Goal: Understand process/instructions: Learn about a topic

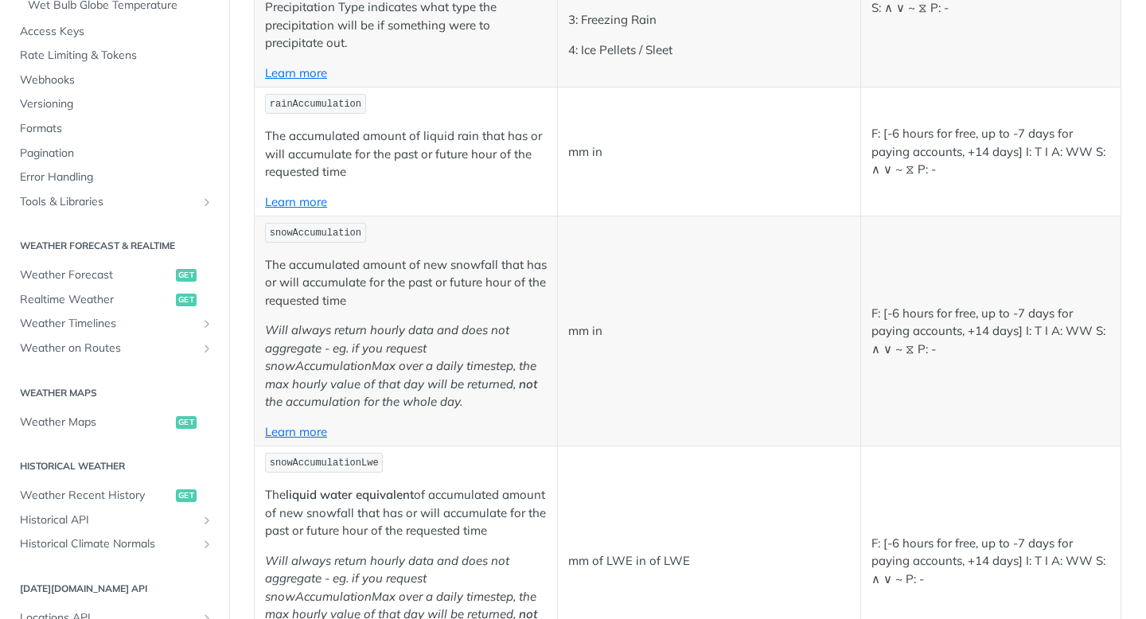
scroll to position [4154, 0]
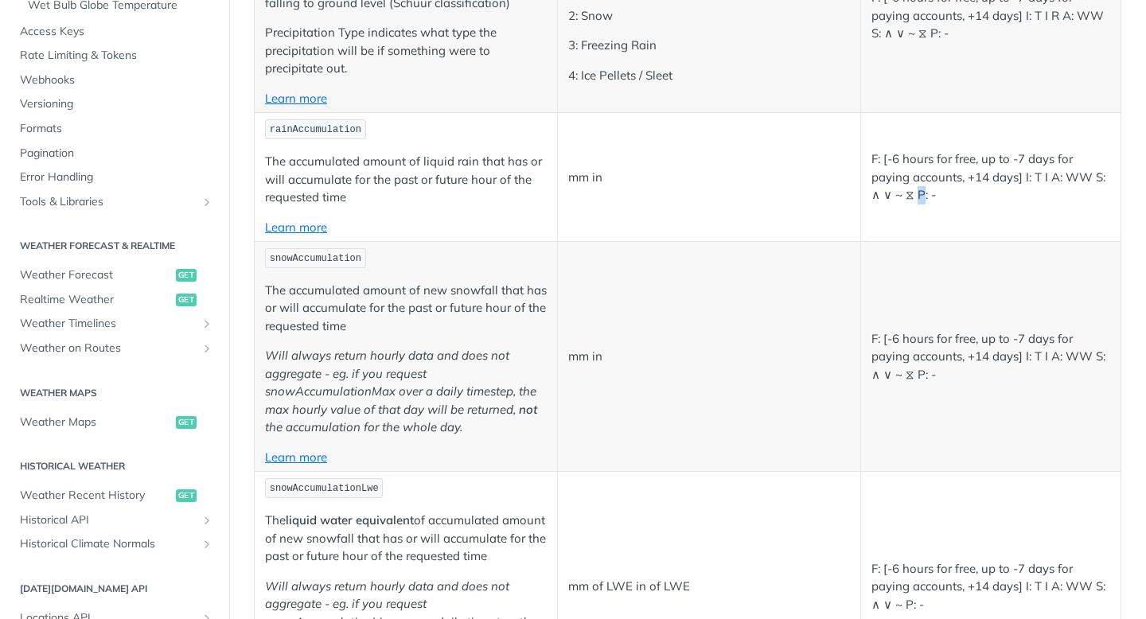
drag, startPoint x: 923, startPoint y: 200, endPoint x: 915, endPoint y: 189, distance: 13.7
click at [915, 189] on p "F: [-6 hours for free, up to -7 days for paying accounts, +14 days] I: T I A: W…" at bounding box center [991, 177] width 239 height 54
click at [967, 201] on p "F: [-6 hours for free, up to -7 days for paying accounts, +14 days] I: T I A: W…" at bounding box center [991, 177] width 239 height 54
click at [1063, 181] on p "F: [-6 hours for free, up to -7 days for paying accounts, +14 days] I: T I A: W…" at bounding box center [991, 177] width 239 height 54
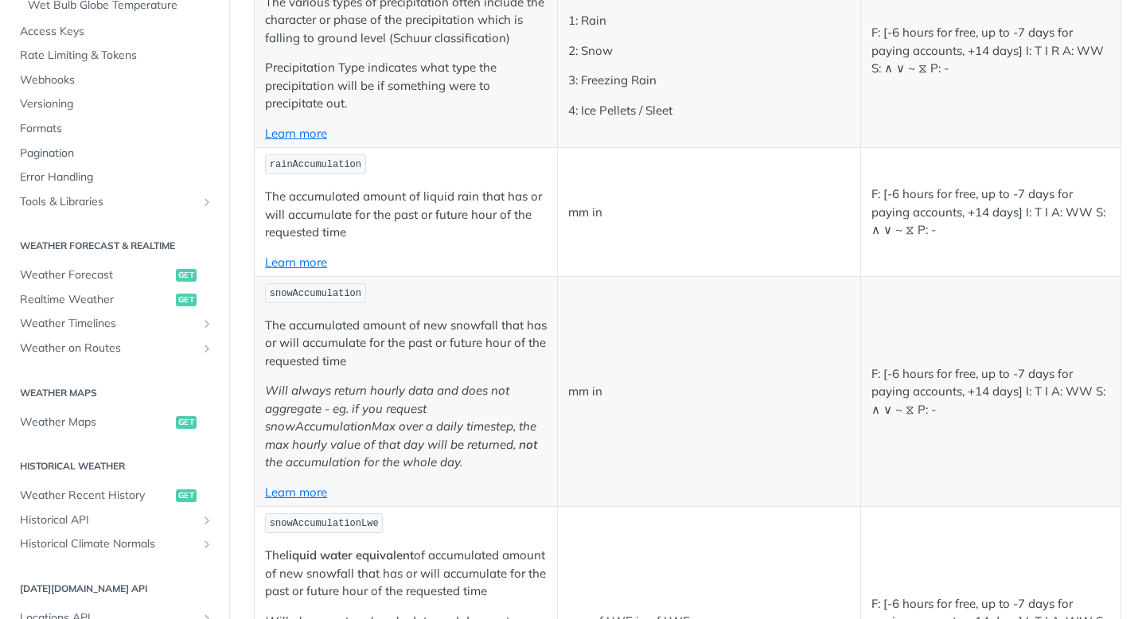
scroll to position [509, 0]
drag, startPoint x: 929, startPoint y: 205, endPoint x: 956, endPoint y: 213, distance: 28.2
click at [956, 213] on p "F: [-6 hours for free, up to -7 days for paying accounts, +14 days] I: T I A: W…" at bounding box center [991, 212] width 239 height 54
click at [992, 213] on p "F: [-6 hours for free, up to -7 days for paying accounts, +14 days] I: T I A: W…" at bounding box center [991, 212] width 239 height 54
drag, startPoint x: 1022, startPoint y: 210, endPoint x: 1033, endPoint y: 238, distance: 29.7
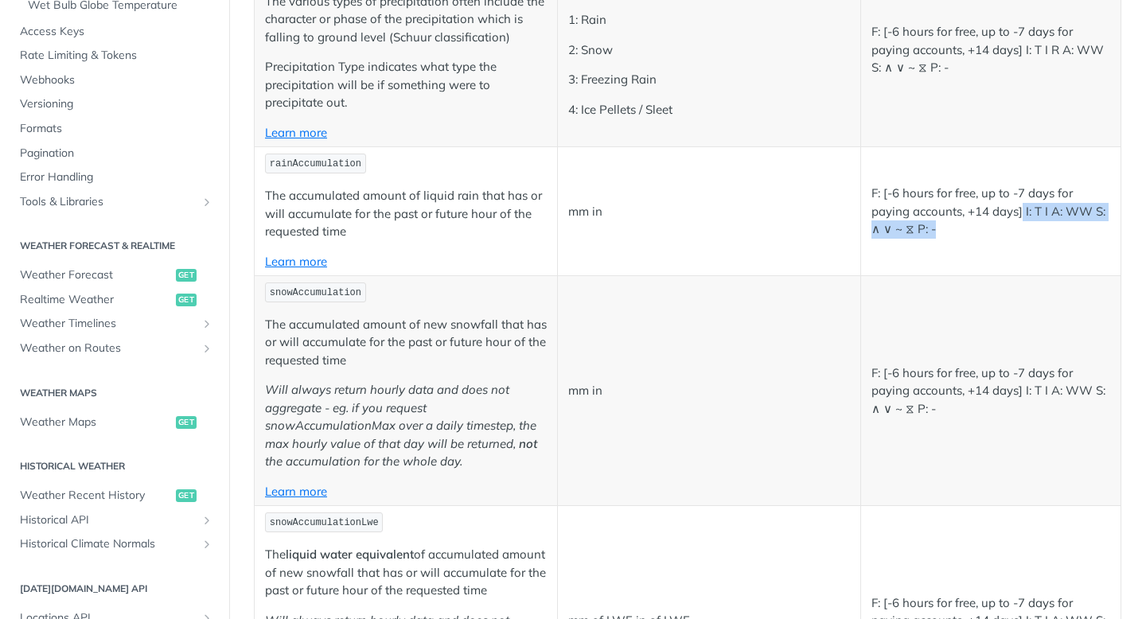
click at [1033, 238] on p "F: [-6 hours for free, up to -7 days for paying accounts, +14 days] I: T I A: W…" at bounding box center [991, 212] width 239 height 54
click at [1023, 197] on p "F: [-6 hours for free, up to -7 days for paying accounts, +14 days] I: T I A: W…" at bounding box center [991, 212] width 239 height 54
click at [1023, 204] on p "F: [-6 hours for free, up to -7 days for paying accounts, +14 days] I: T I A: W…" at bounding box center [991, 212] width 239 height 54
drag, startPoint x: 1025, startPoint y: 212, endPoint x: 1031, endPoint y: 257, distance: 45.8
click at [1031, 257] on td "F: [-6 hours for free, up to -7 days for paying accounts, +14 days] I: T I A: W…" at bounding box center [991, 211] width 260 height 129
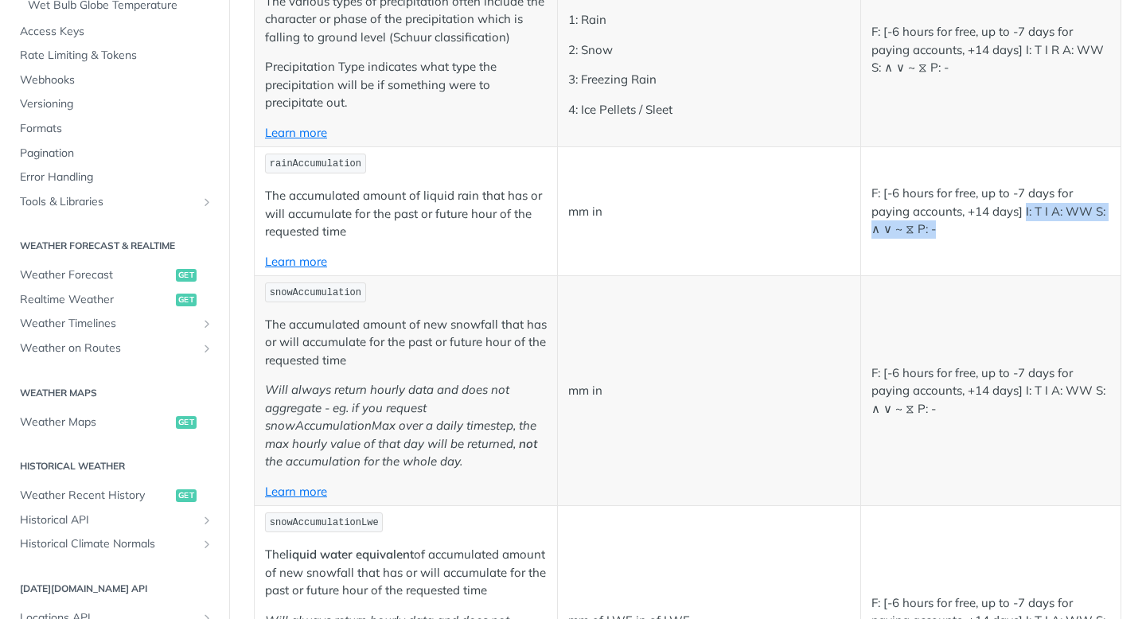
click at [1002, 246] on td "F: [-6 hours for free, up to -7 days for paying accounts, +14 days] I: T I A: W…" at bounding box center [991, 211] width 260 height 129
drag, startPoint x: 1029, startPoint y: 214, endPoint x: 1041, endPoint y: 236, distance: 25.3
click at [1041, 236] on p "F: [-6 hours for free, up to -7 days for paying accounts, +14 days] I: T I A: W…" at bounding box center [991, 212] width 239 height 54
click at [1024, 232] on p "F: [-6 hours for free, up to -7 days for paying accounts, +14 days] I: T I A: W…" at bounding box center [991, 212] width 239 height 54
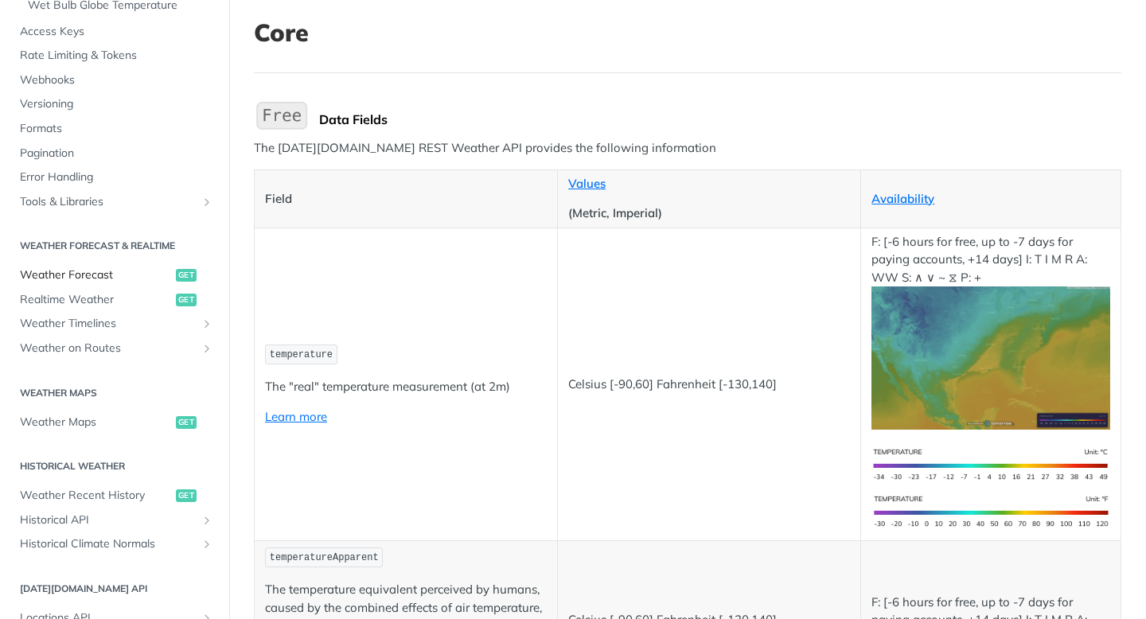
scroll to position [0, 0]
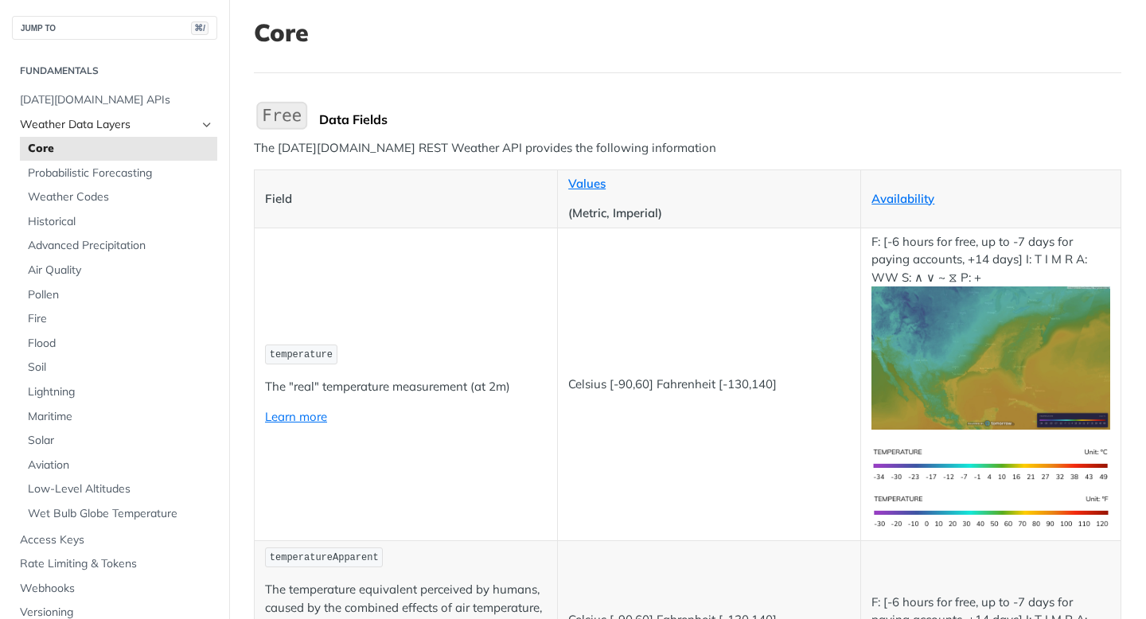
click at [80, 119] on span "Weather Data Layers" at bounding box center [108, 125] width 177 height 16
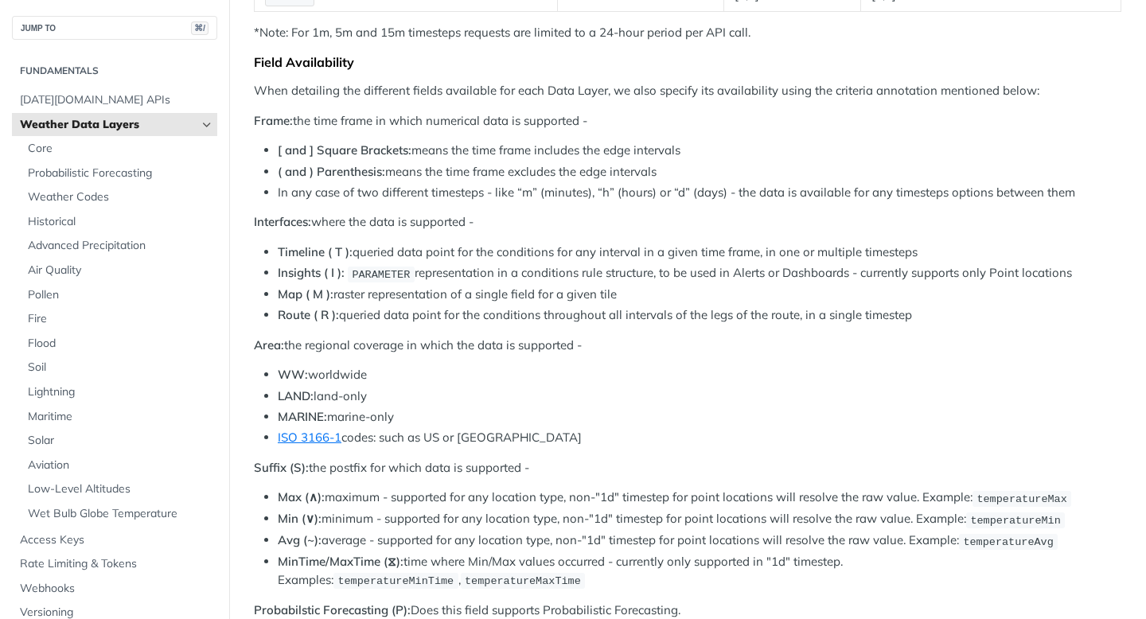
scroll to position [615, 0]
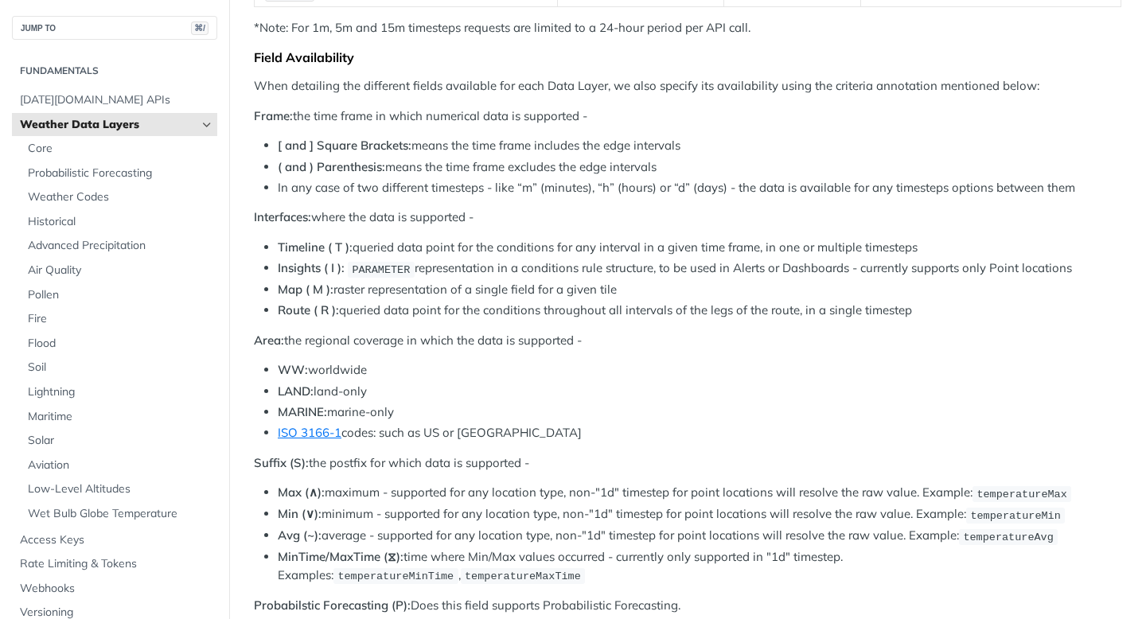
click at [369, 264] on span "PARAMETER" at bounding box center [381, 270] width 58 height 12
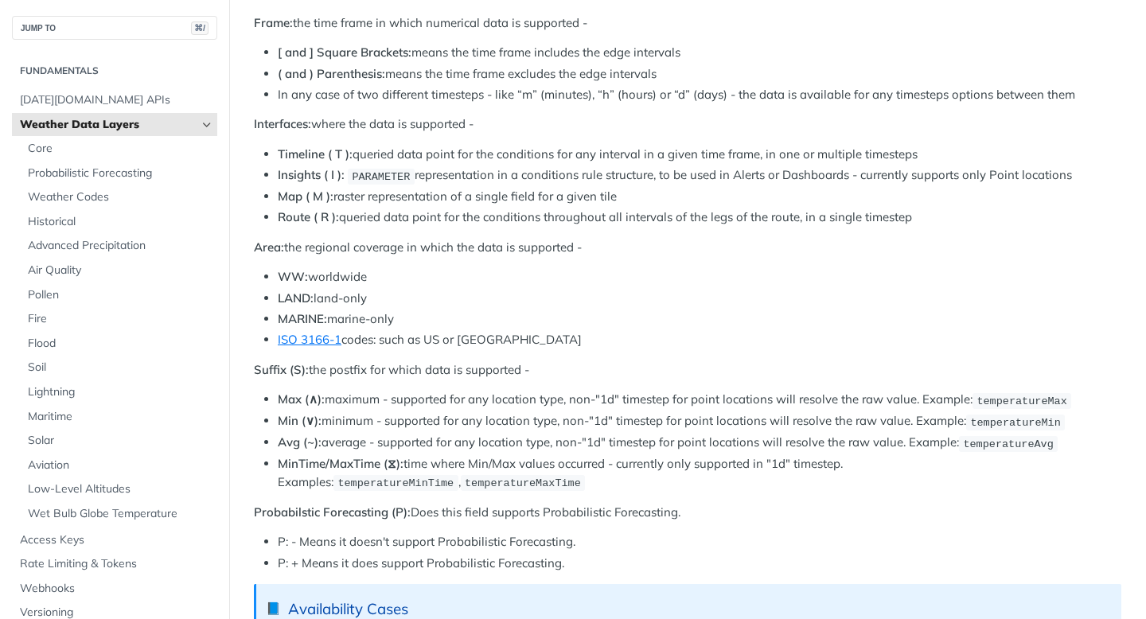
scroll to position [726, 0]
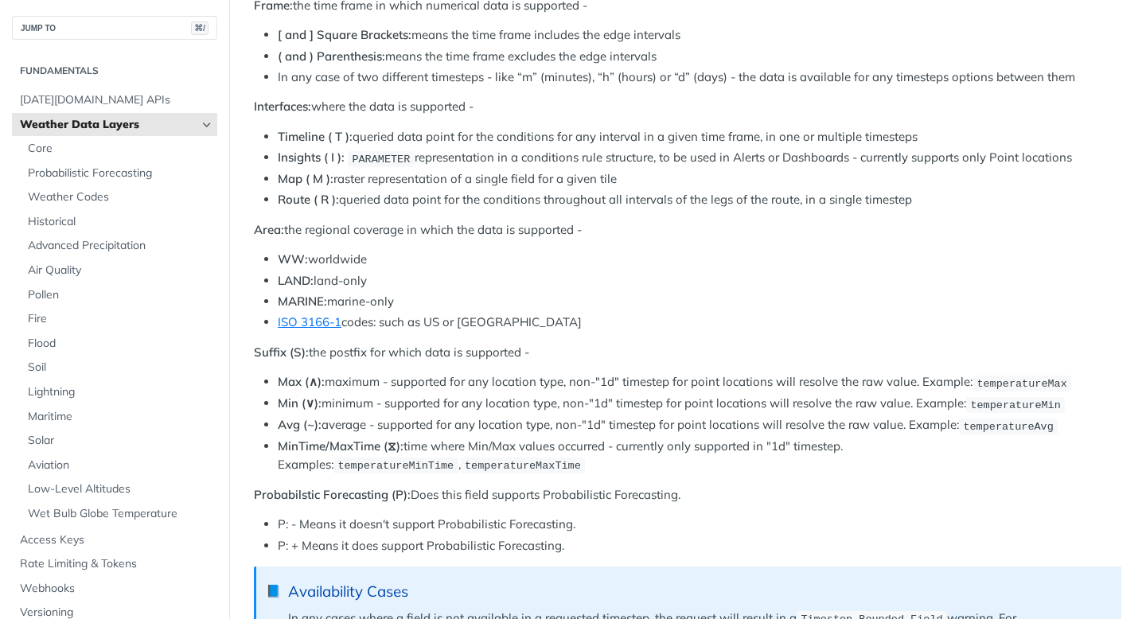
drag, startPoint x: 293, startPoint y: 365, endPoint x: 301, endPoint y: 373, distance: 11.3
click at [301, 373] on li "Max (∧): maximum - supported for any location type, non-"1d" timestep for point…" at bounding box center [700, 382] width 844 height 18
click at [297, 396] on strong "Min (∨):" at bounding box center [300, 403] width 44 height 15
click at [295, 417] on strong "Avg (~):" at bounding box center [300, 424] width 44 height 15
click at [299, 417] on strong "Avg (~):" at bounding box center [300, 424] width 44 height 15
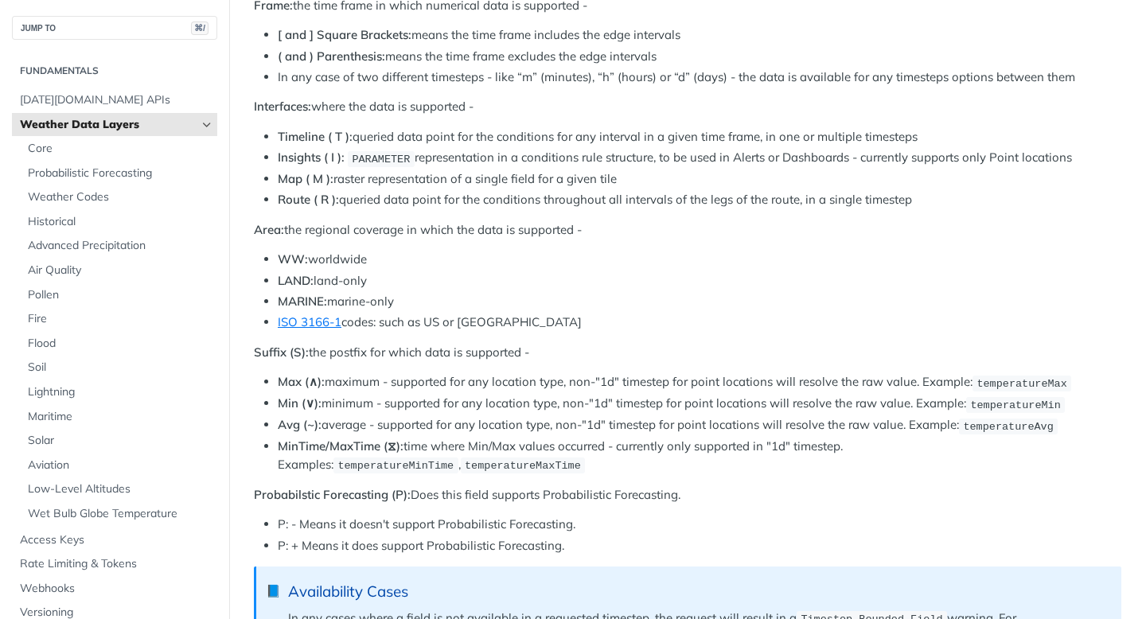
scroll to position [825, 0]
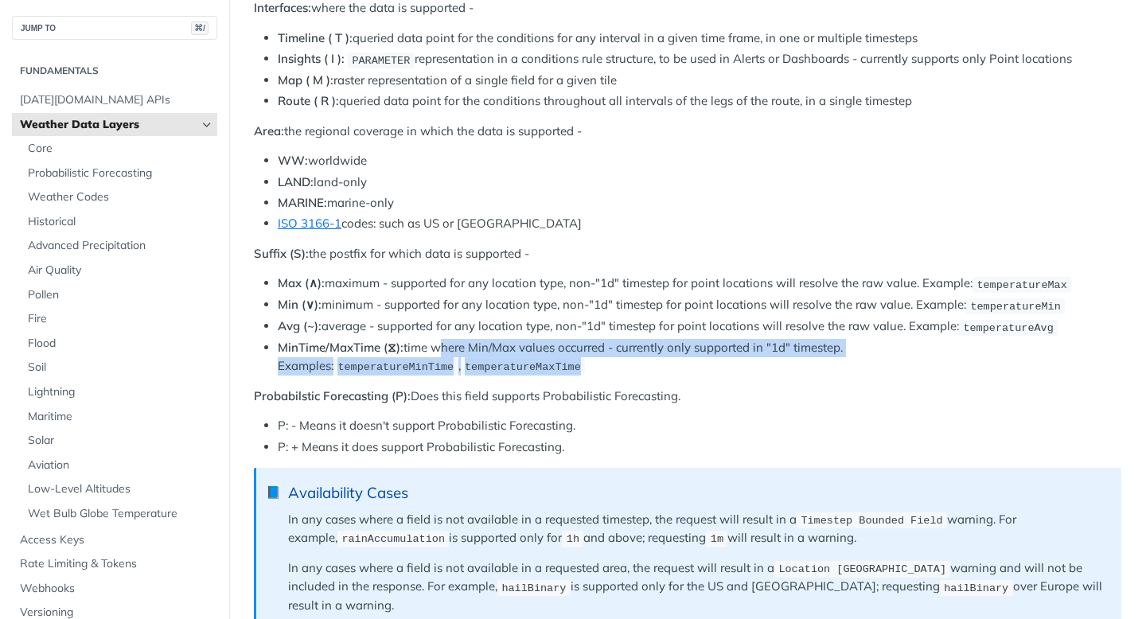
drag, startPoint x: 436, startPoint y: 329, endPoint x: 483, endPoint y: 342, distance: 48.9
click at [483, 342] on li "MinTime/MaxTime (⧖): time where Min/Max values occurred - currently only suppor…" at bounding box center [700, 357] width 844 height 37
click at [489, 339] on li "MinTime/MaxTime (⧖): time where Min/Max values occurred - currently only suppor…" at bounding box center [700, 357] width 844 height 37
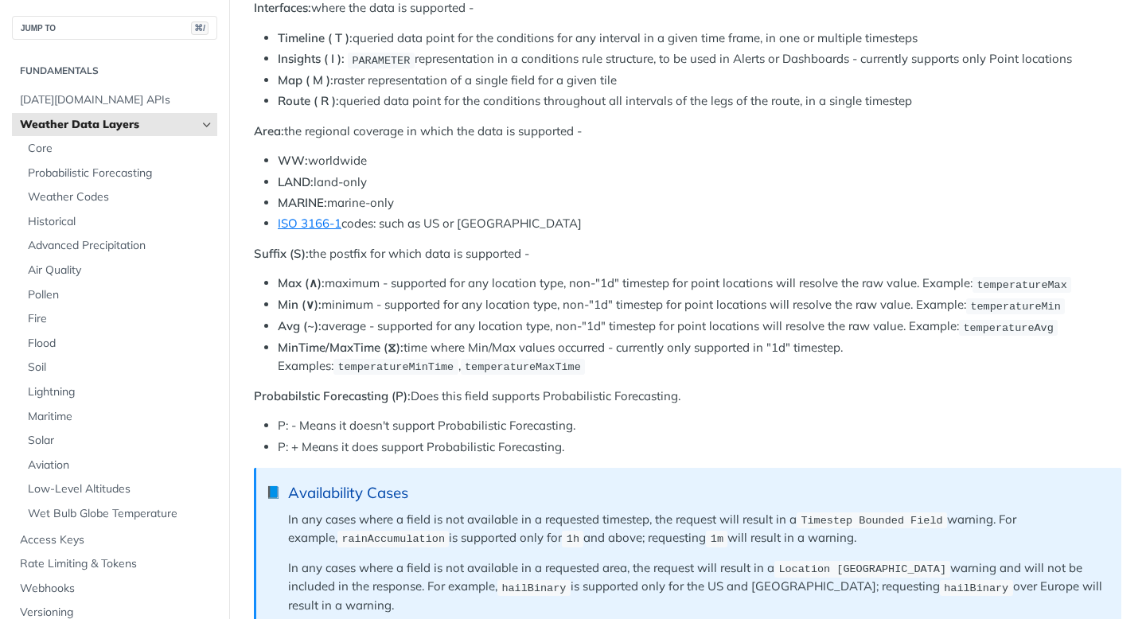
click at [475, 339] on li "MinTime/MaxTime (⧖): time where Min/Max values occurred - currently only suppor…" at bounding box center [700, 357] width 844 height 37
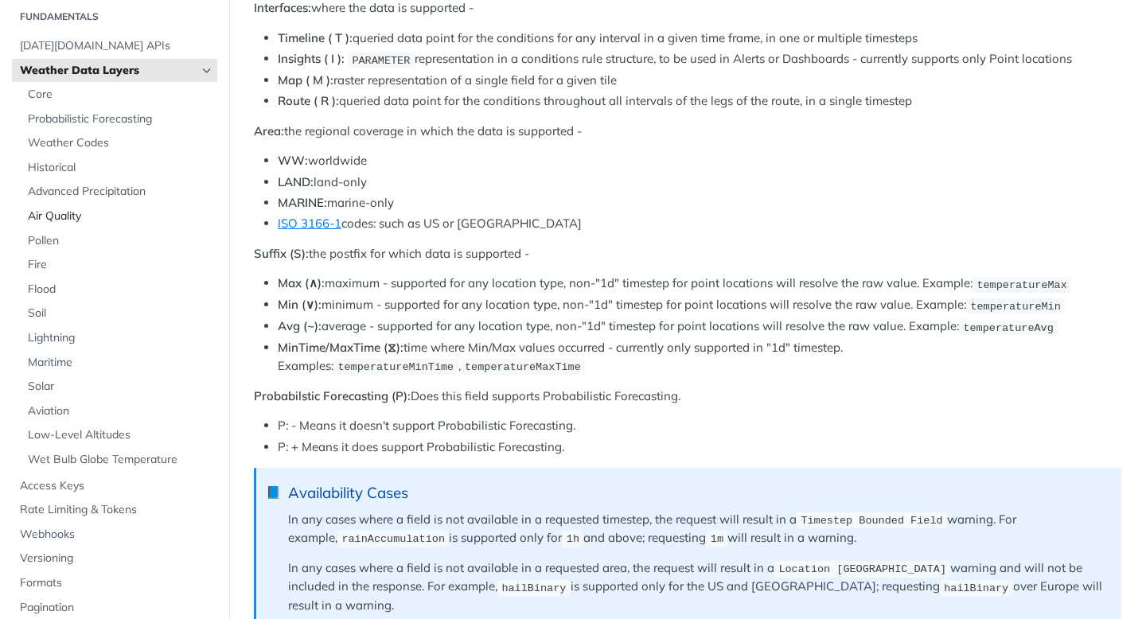
scroll to position [495, 0]
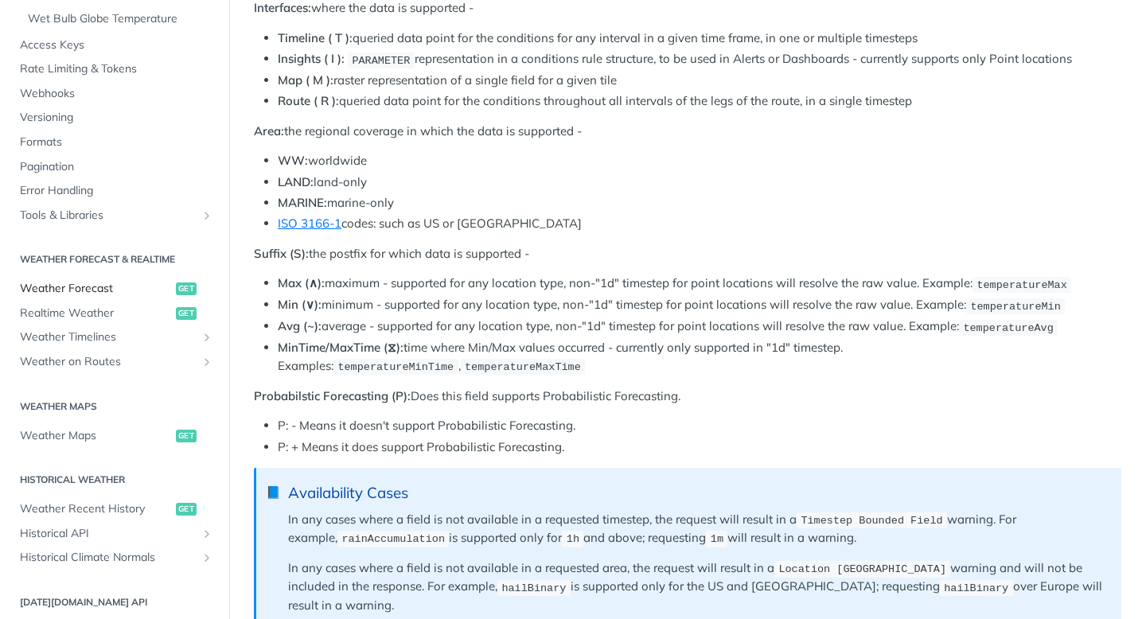
click at [57, 297] on link "Weather Forecast get" at bounding box center [114, 289] width 205 height 24
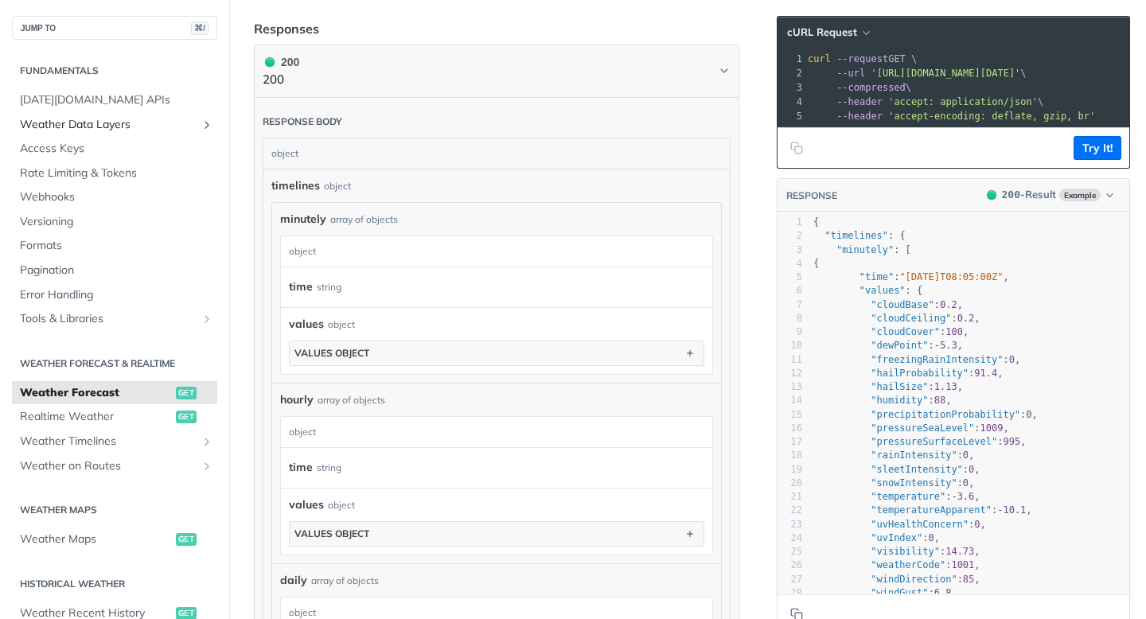
click at [117, 129] on span "Weather Data Layers" at bounding box center [108, 125] width 177 height 16
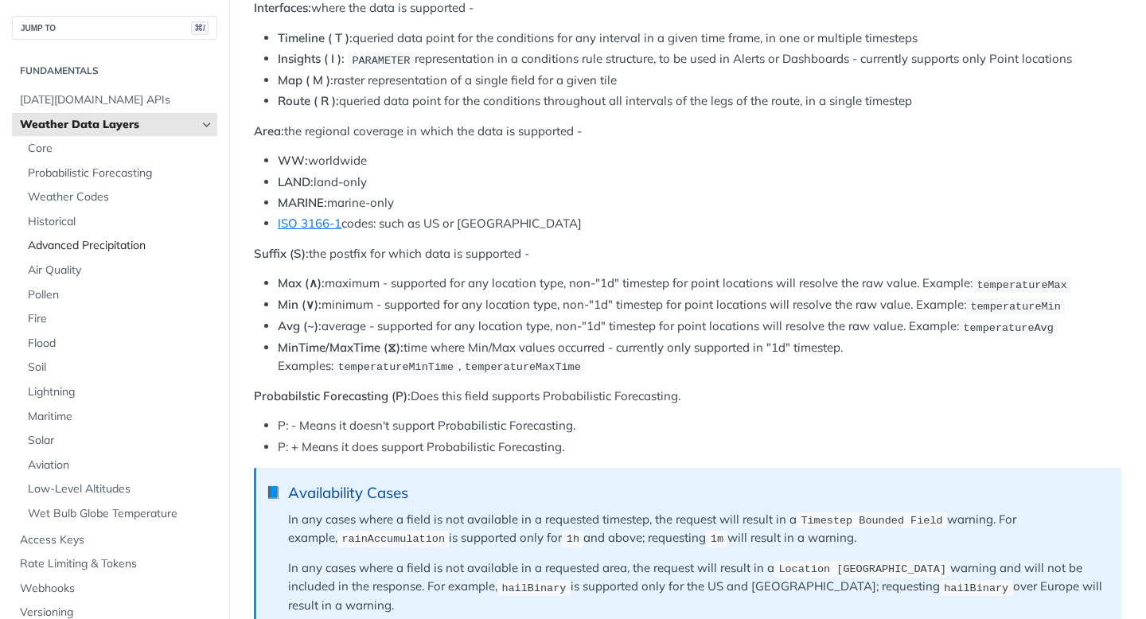
click at [97, 243] on span "Advanced Precipitation" at bounding box center [121, 246] width 186 height 16
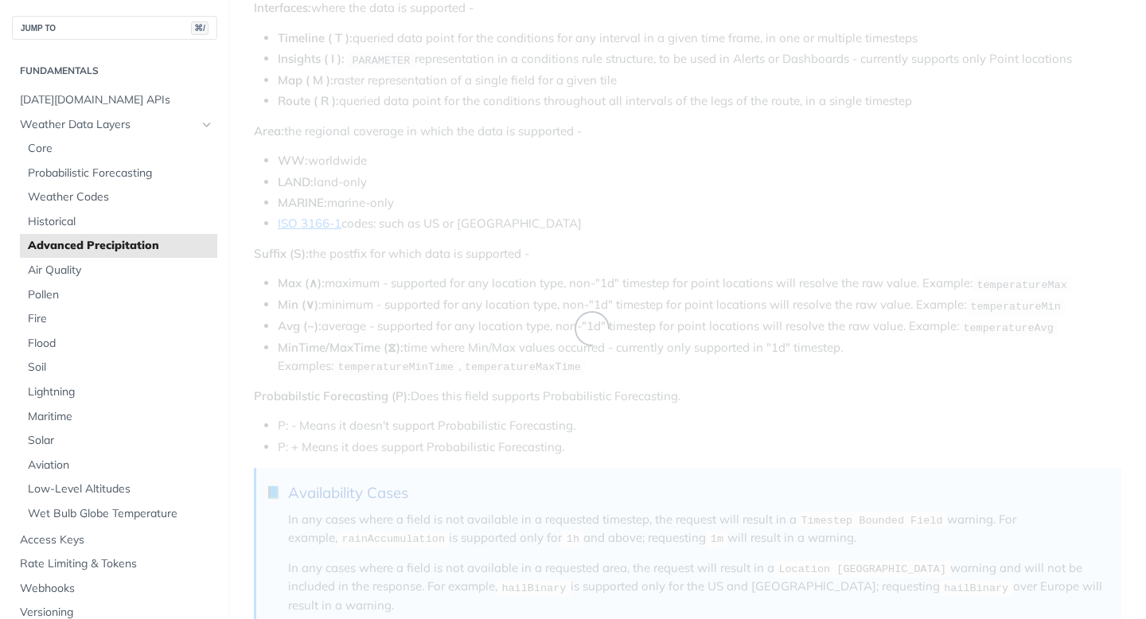
scroll to position [372, 0]
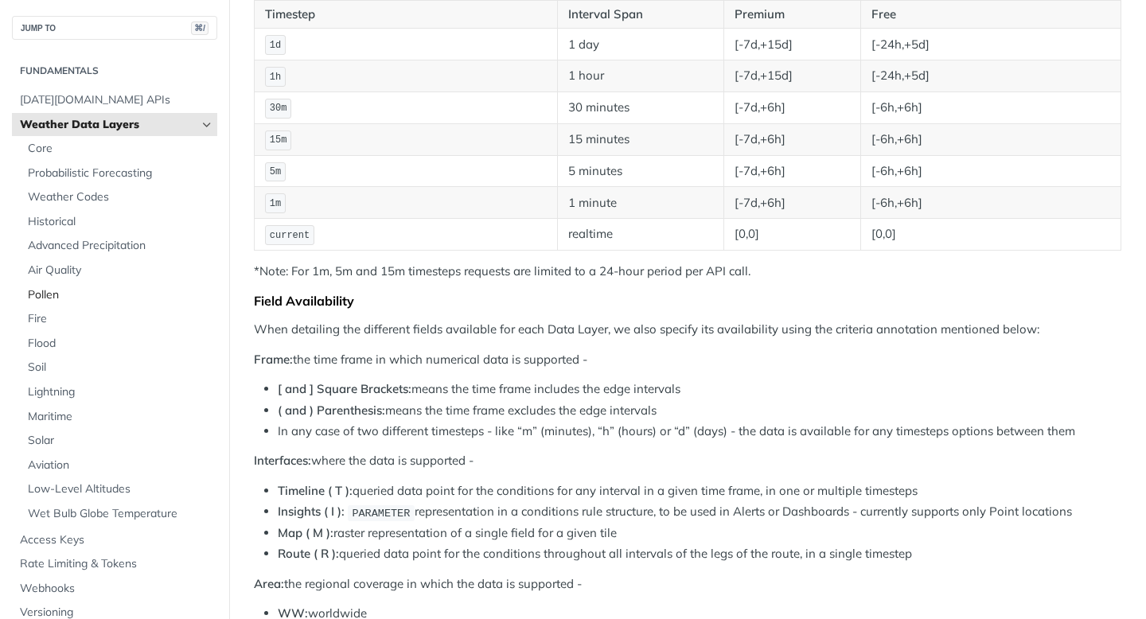
scroll to position [825, 0]
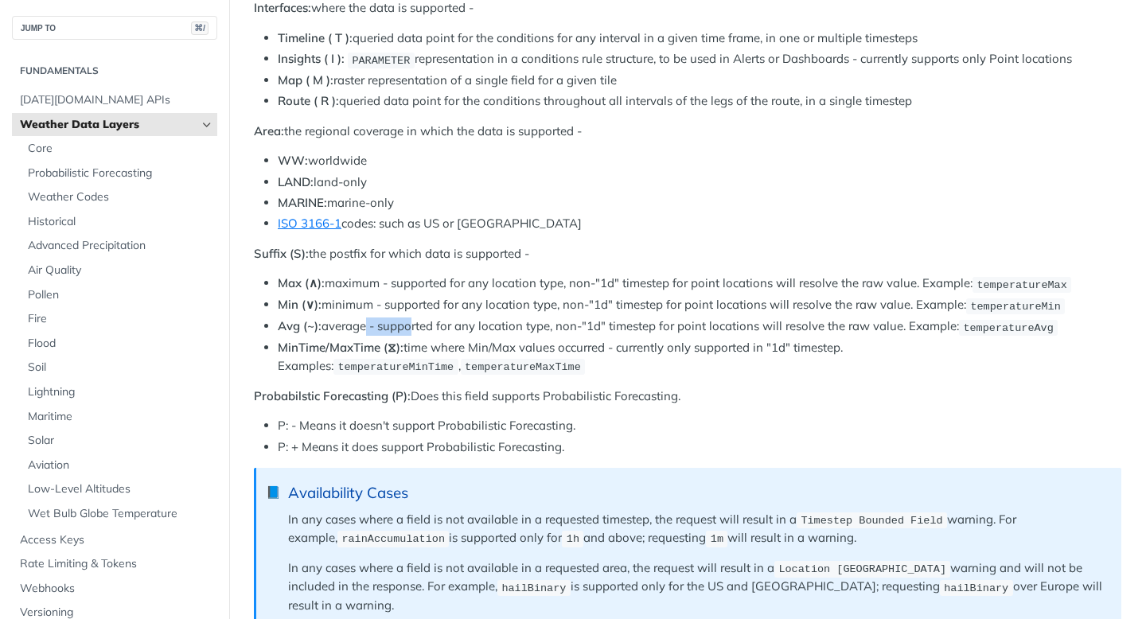
drag, startPoint x: 365, startPoint y: 307, endPoint x: 428, endPoint y: 305, distance: 63.7
click at [428, 318] on li "Avg (~): average - supported for any location type, non-"1d" timestep for point…" at bounding box center [700, 327] width 844 height 18
drag, startPoint x: 512, startPoint y: 305, endPoint x: 661, endPoint y: 305, distance: 148.9
click at [661, 318] on li "Avg (~): average - supported for any location type, non-"1d" timestep for point…" at bounding box center [700, 327] width 844 height 18
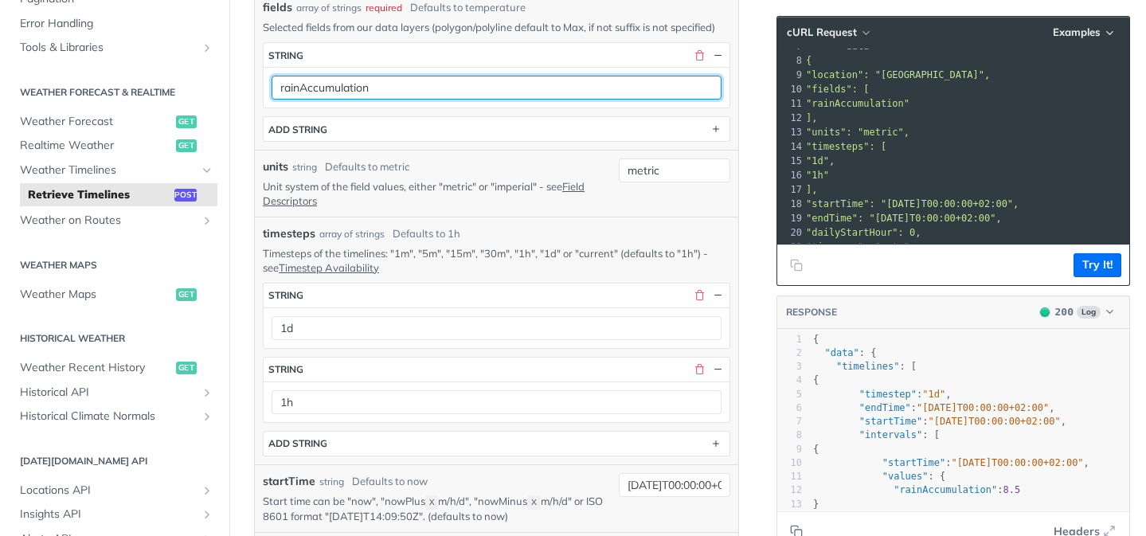
click at [416, 92] on input "rainAccumulation" at bounding box center [496, 88] width 450 height 24
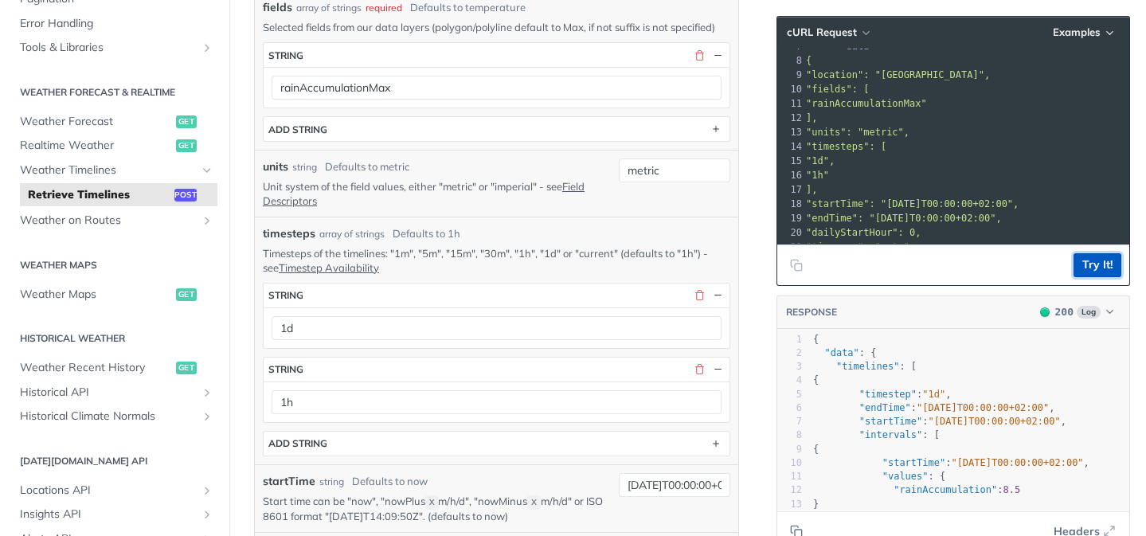
click at [1100, 271] on button "Try It!" at bounding box center [1097, 265] width 48 height 24
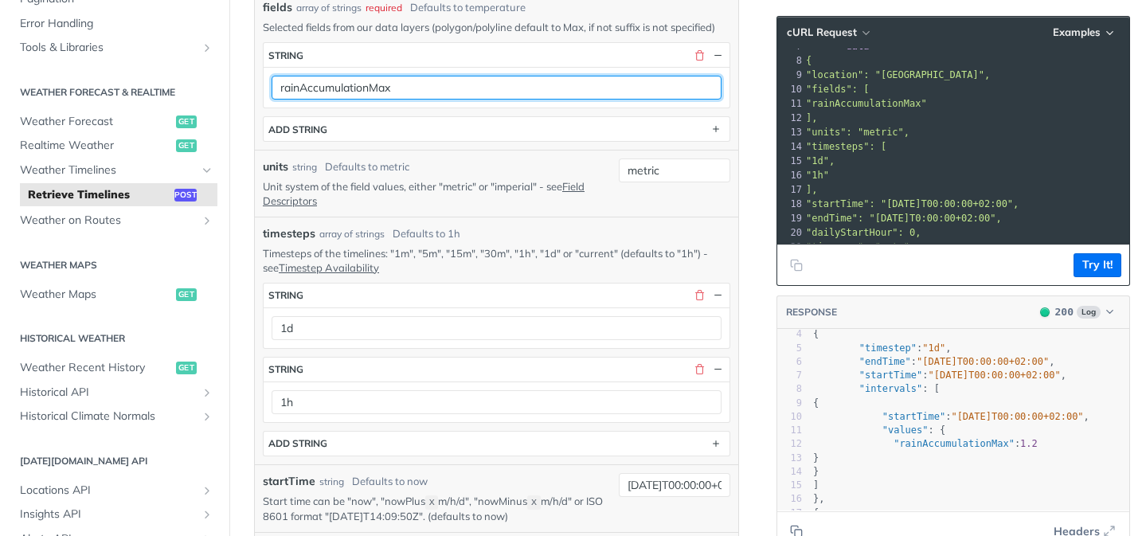
click at [437, 80] on input "rainAccumulationMax" at bounding box center [496, 88] width 450 height 24
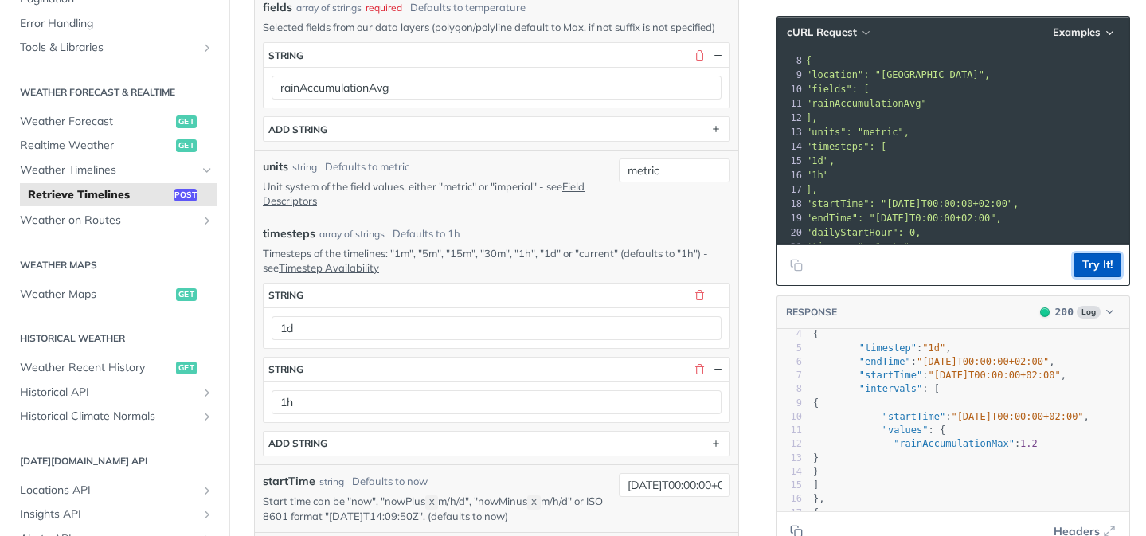
click at [1089, 265] on button "Try It!" at bounding box center [1097, 265] width 48 height 24
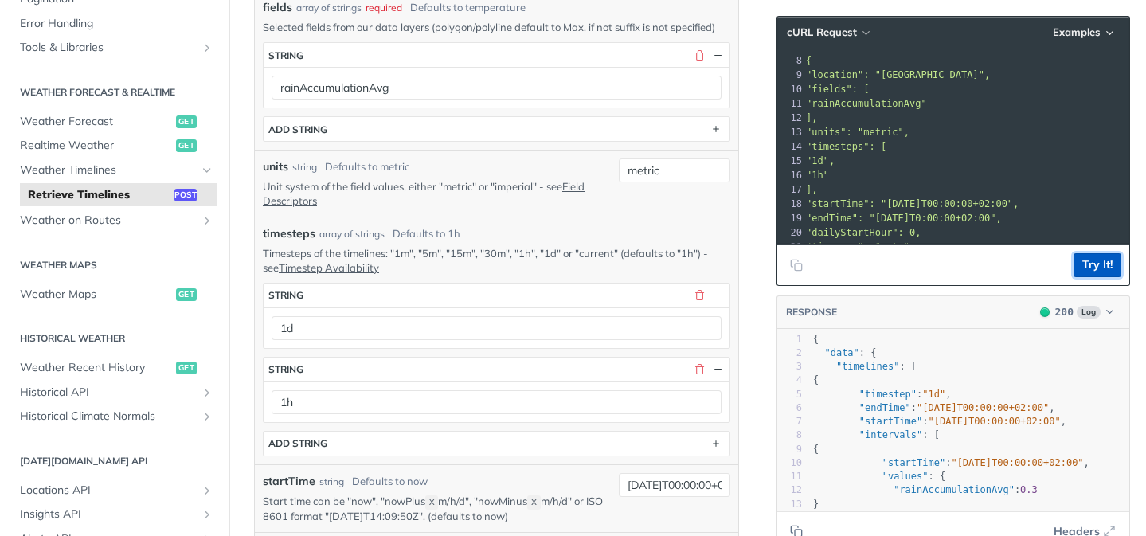
click at [1096, 268] on button "Try It!" at bounding box center [1097, 265] width 48 height 24
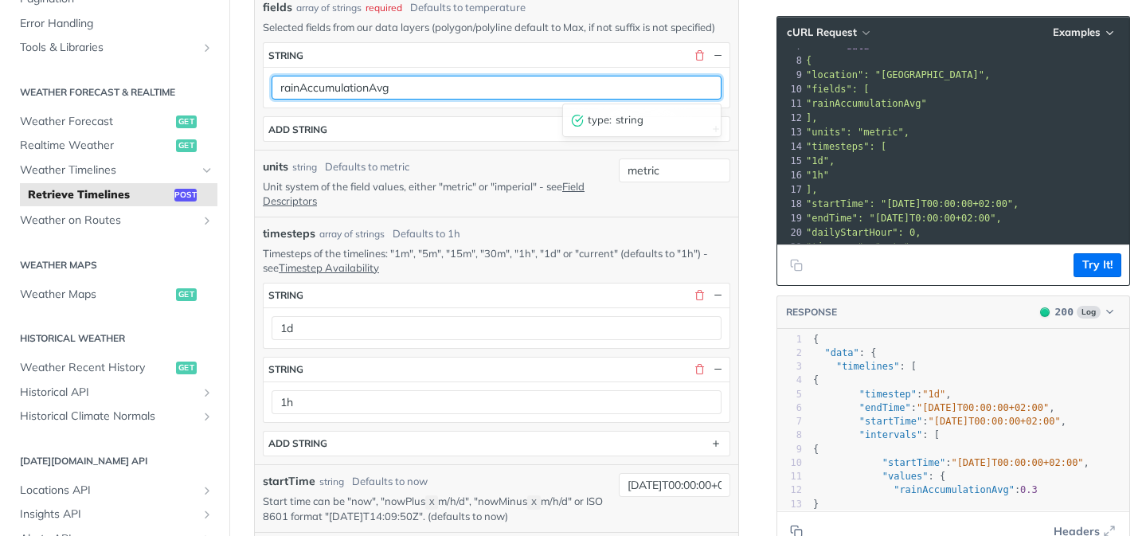
click at [521, 94] on input "rainAccumulationAvg" at bounding box center [496, 88] width 450 height 24
click at [447, 92] on input "rainAccumulationAvg" at bounding box center [496, 88] width 450 height 24
type input "rainAccumulation"
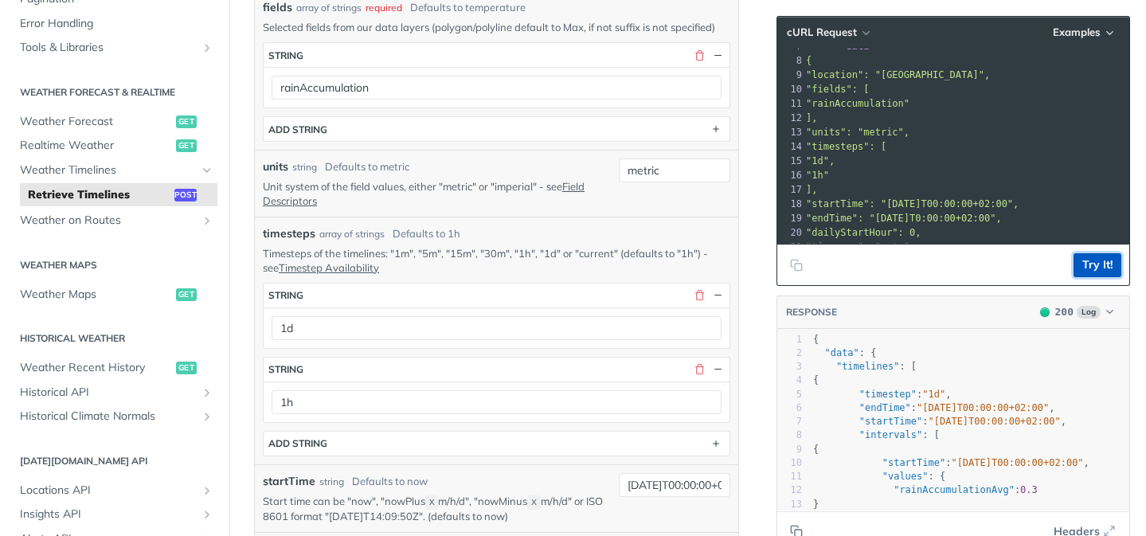
click at [1098, 260] on button "Try It!" at bounding box center [1097, 265] width 48 height 24
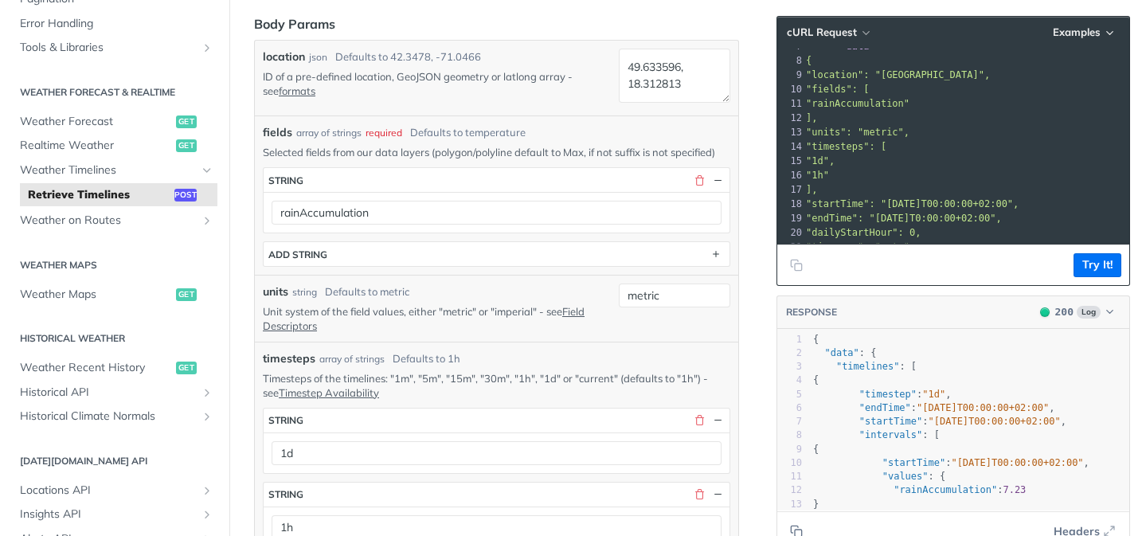
scroll to position [398, 0]
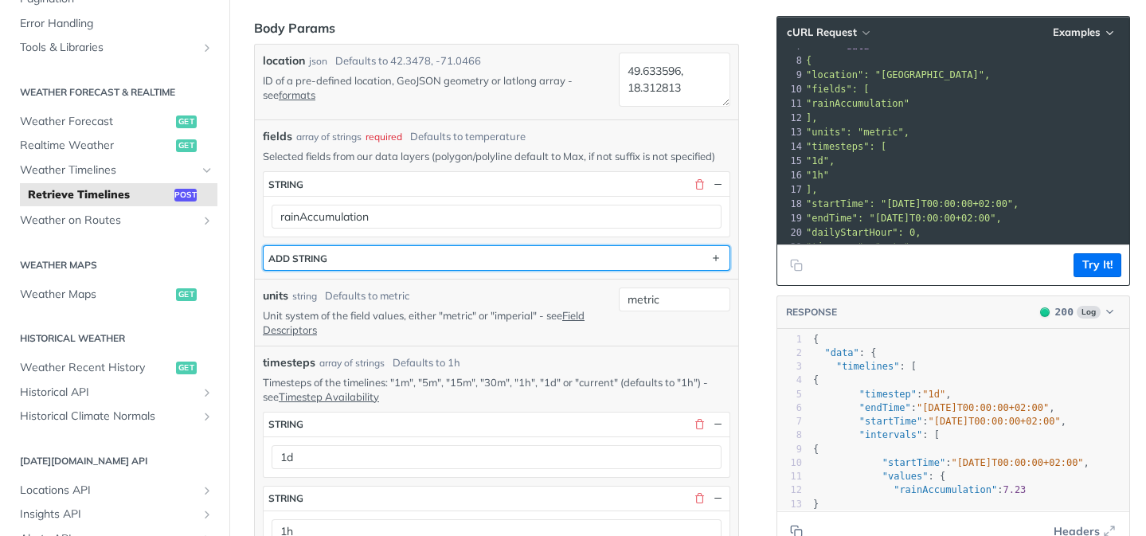
click at [612, 268] on button "ADD string" at bounding box center [497, 258] width 466 height 24
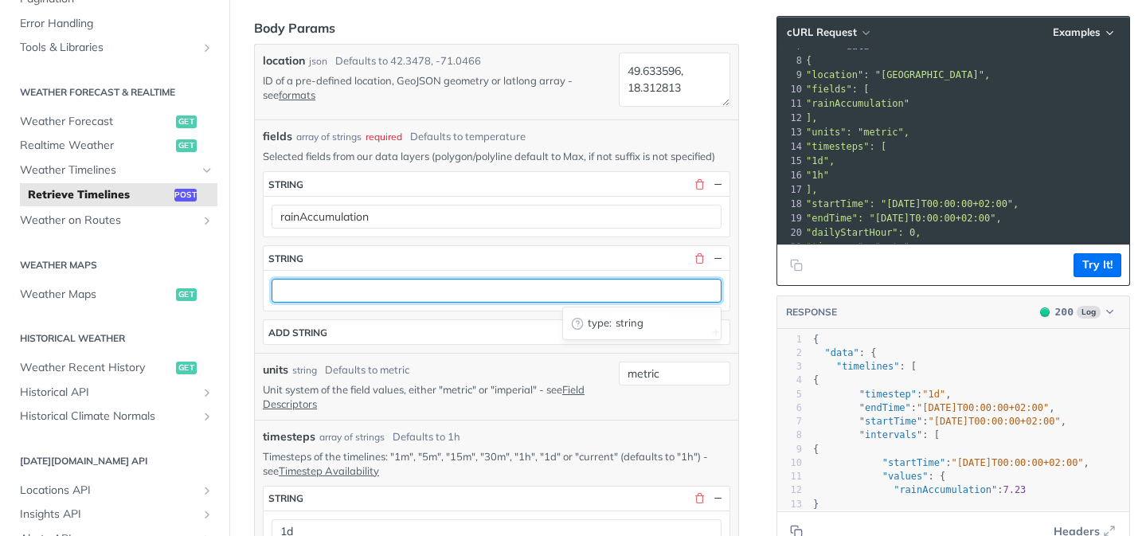
click at [594, 295] on input "text" at bounding box center [496, 291] width 450 height 24
type input "R"
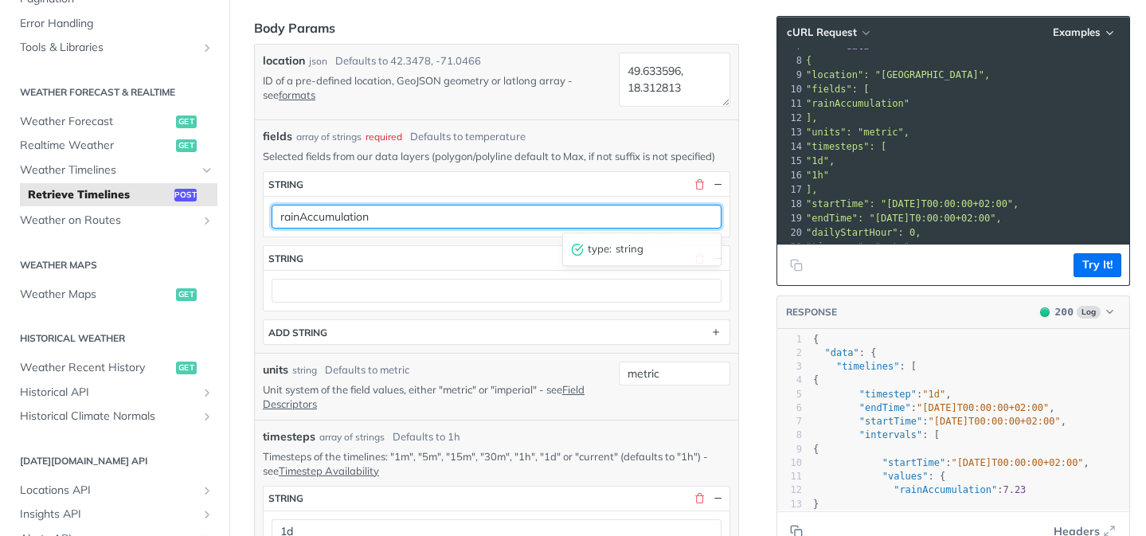
click at [431, 207] on input "rainAccumulation" at bounding box center [496, 217] width 450 height 24
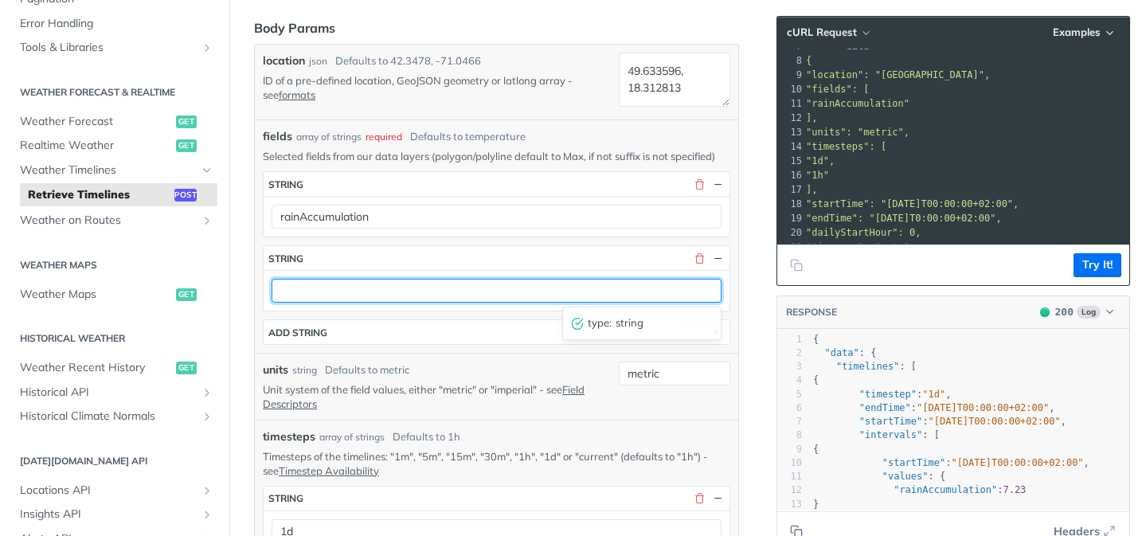
click at [396, 294] on input "text" at bounding box center [496, 291] width 450 height 24
paste input "rainAccumulation"
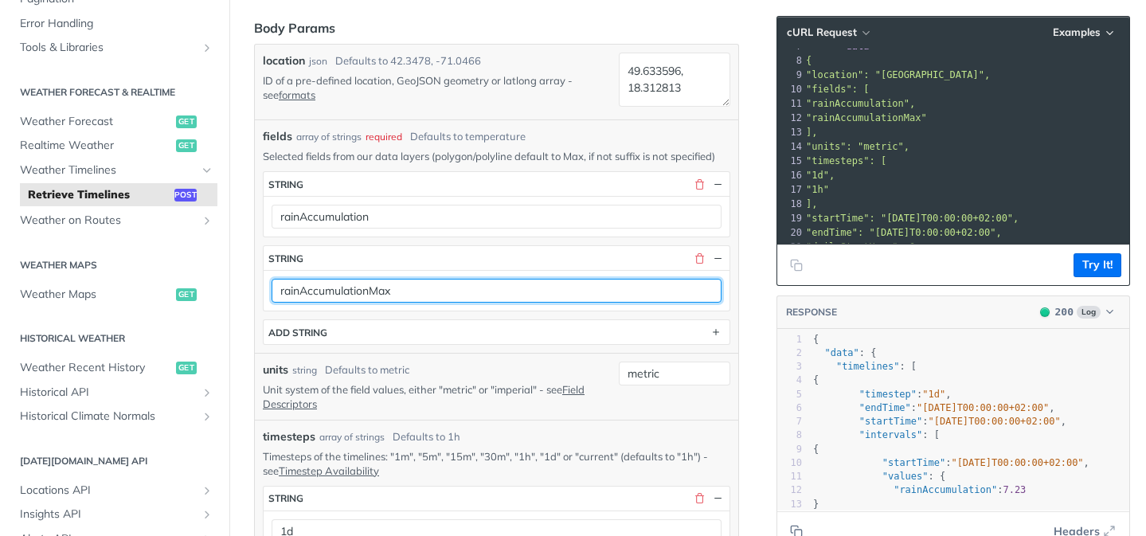
type input "rainAccumulationMax"
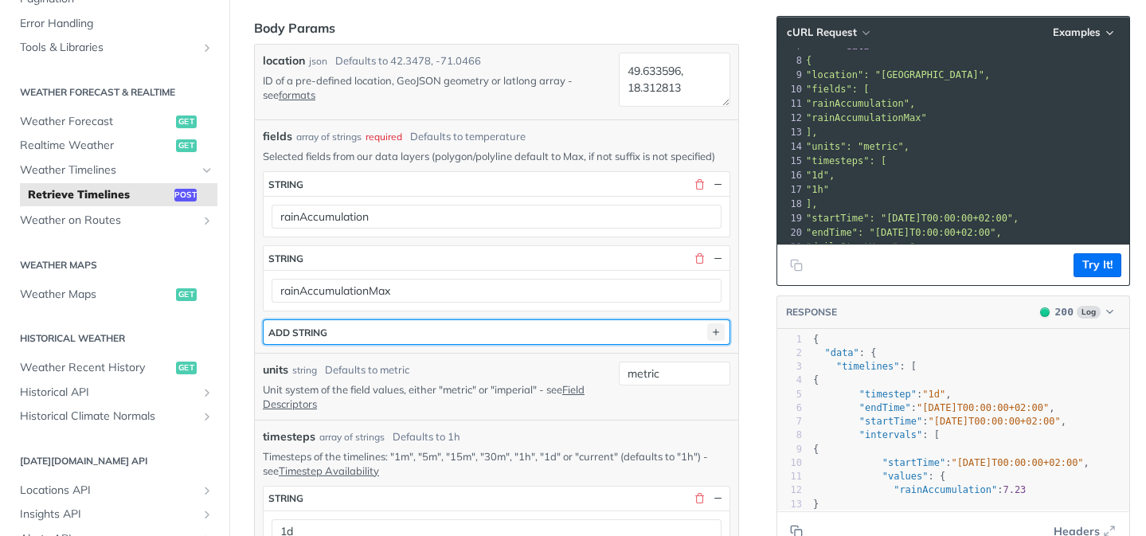
click at [720, 334] on icon "button" at bounding box center [716, 332] width 18 height 18
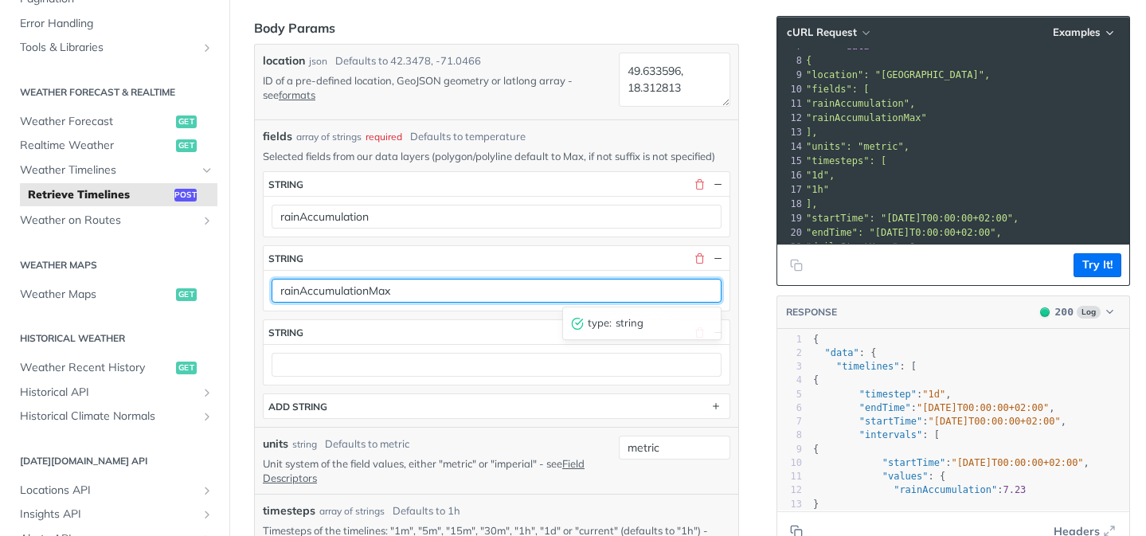
click at [502, 289] on input "rainAccumulationMax" at bounding box center [496, 291] width 450 height 24
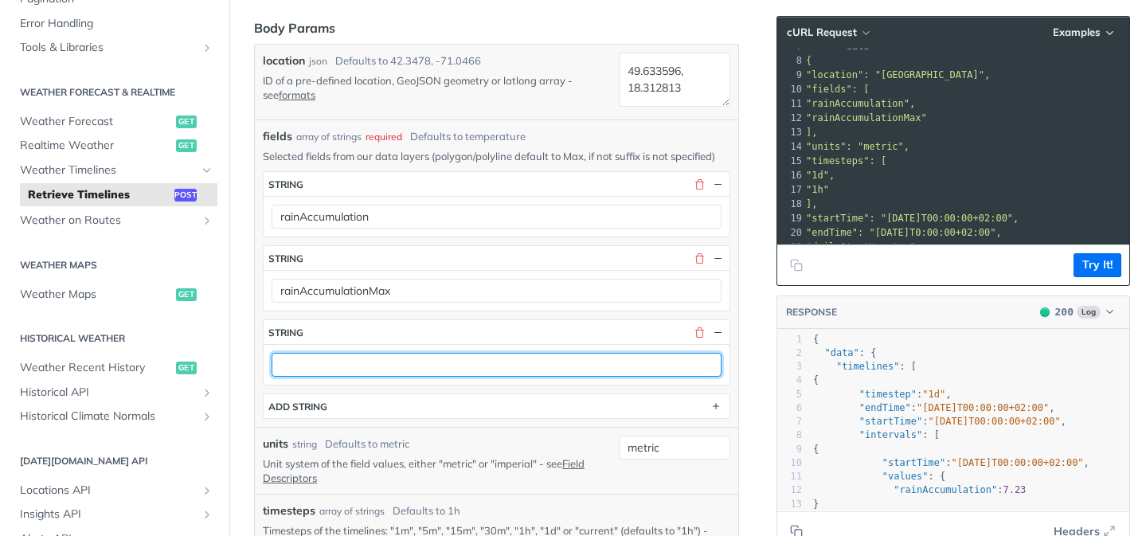
click at [441, 375] on input "text" at bounding box center [496, 365] width 450 height 24
paste input "rainAccumulationMax"
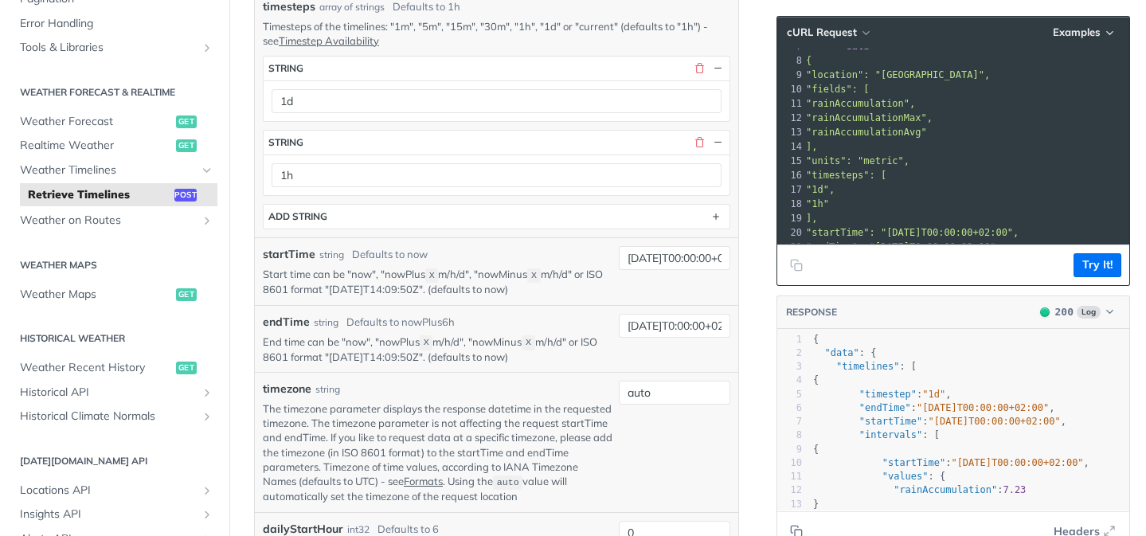
scroll to position [995, 0]
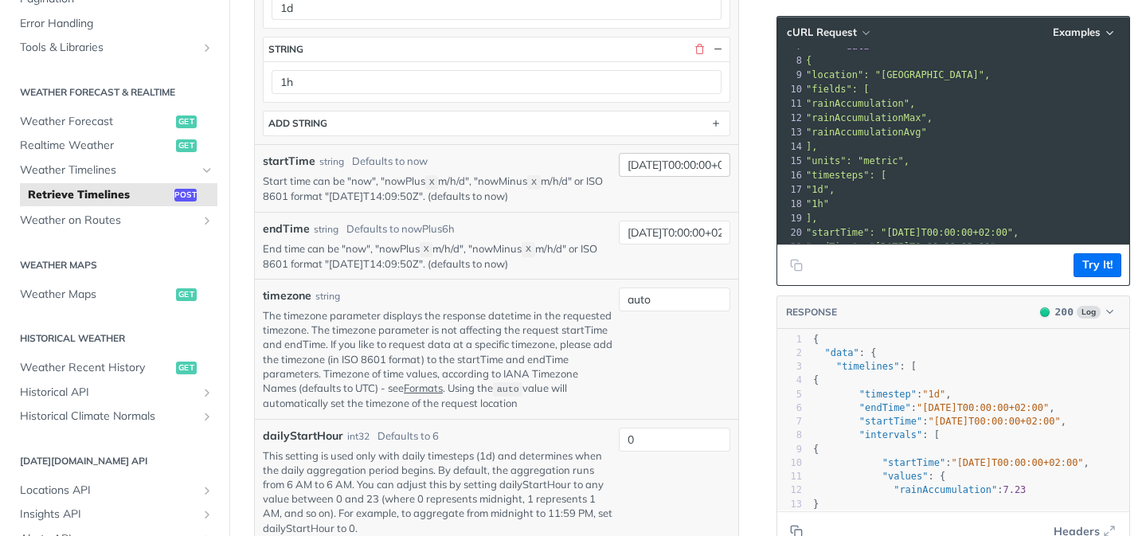
type input "rainAccumulationAvg"
drag, startPoint x: 686, startPoint y: 163, endPoint x: 771, endPoint y: 166, distance: 85.2
click at [771, 166] on div "Retrieve Timelines post https://api.tomorrow.io/v4 /timelines Recent Requests t…" at bounding box center [687, 271] width 916 height 2362
click at [693, 158] on input "2025-10-07T00:00:00+02:00" at bounding box center [674, 165] width 111 height 24
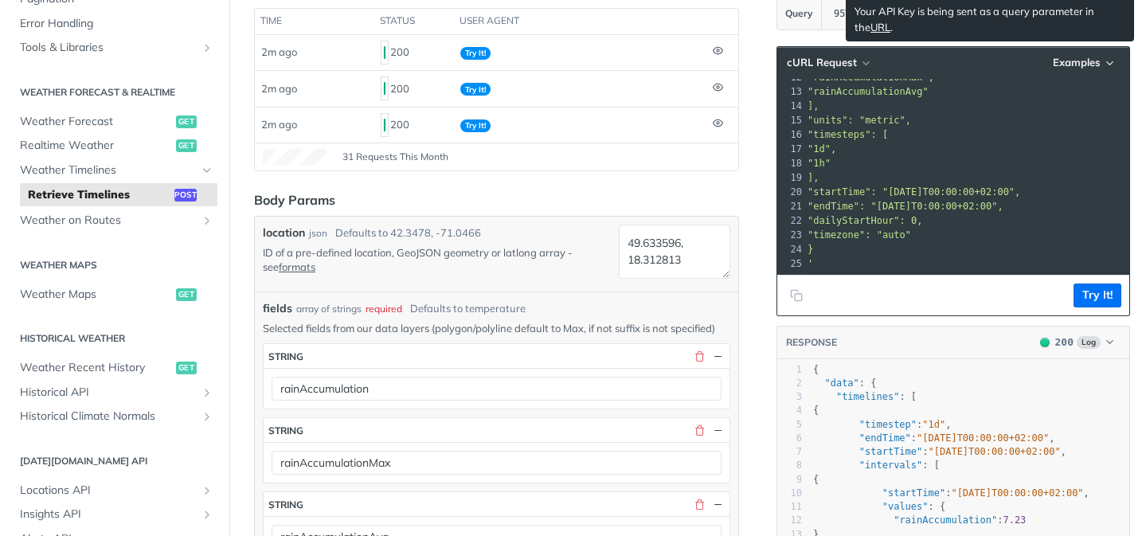
scroll to position [300, 0]
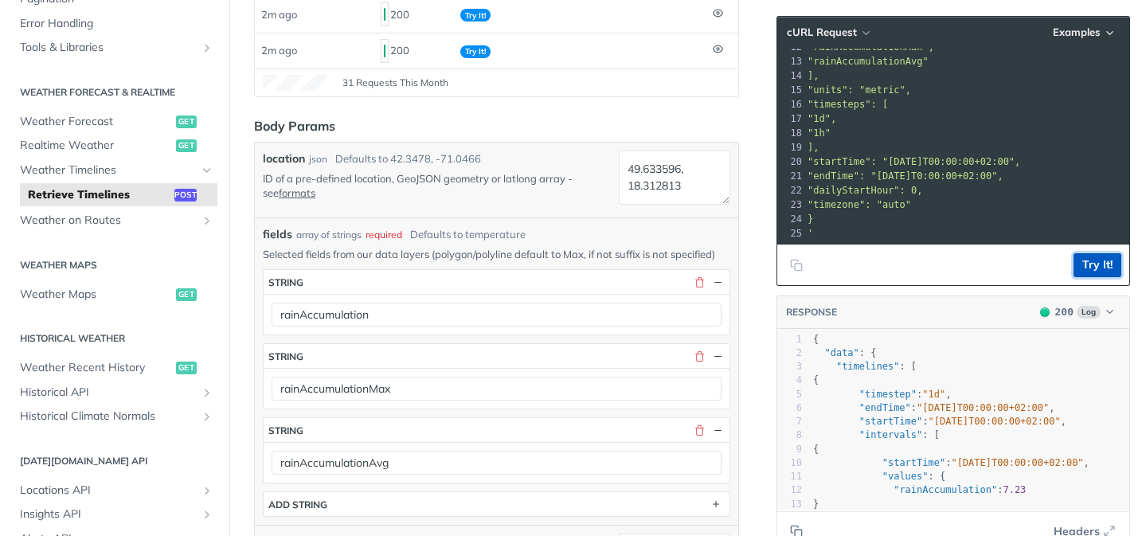
click at [1095, 264] on button "Try It!" at bounding box center [1097, 265] width 48 height 24
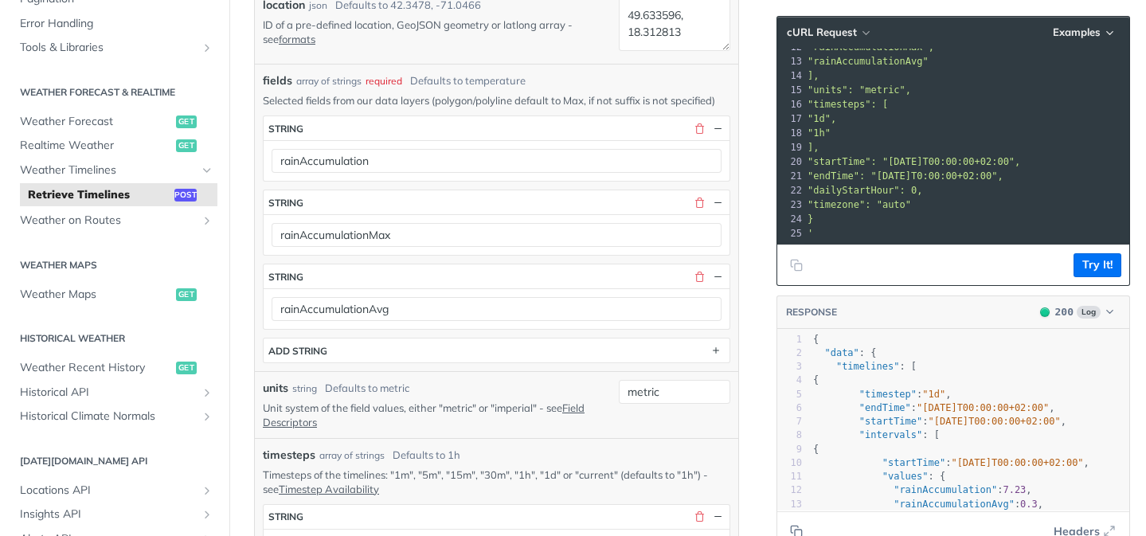
scroll to position [76, 0]
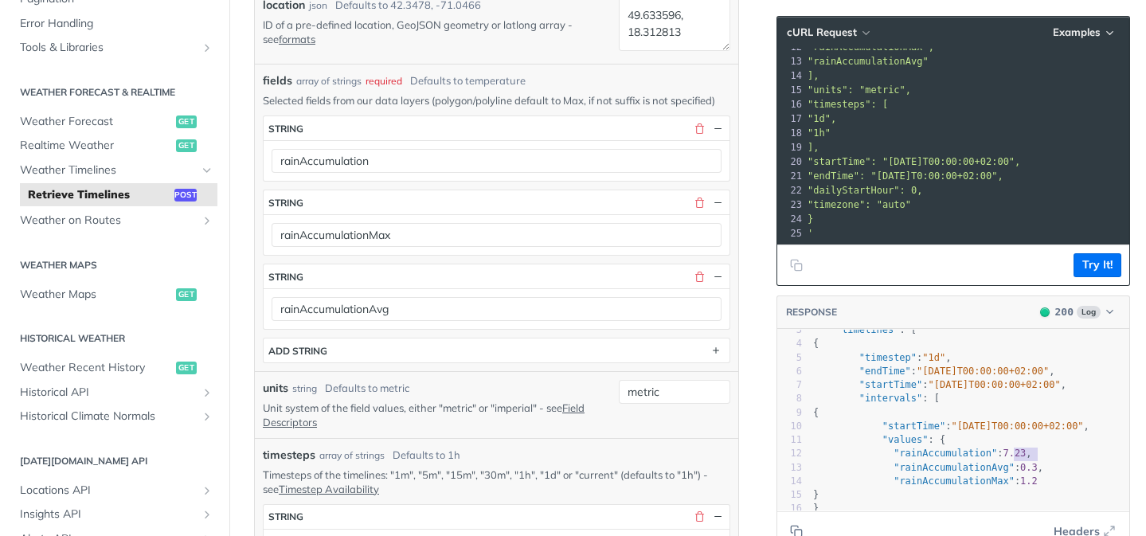
type textarea "7.23"
drag, startPoint x: 1035, startPoint y: 453, endPoint x: 1010, endPoint y: 454, distance: 24.7
click at [1010, 454] on span ""rainAccumulation" : 7.23 ," at bounding box center [922, 452] width 219 height 11
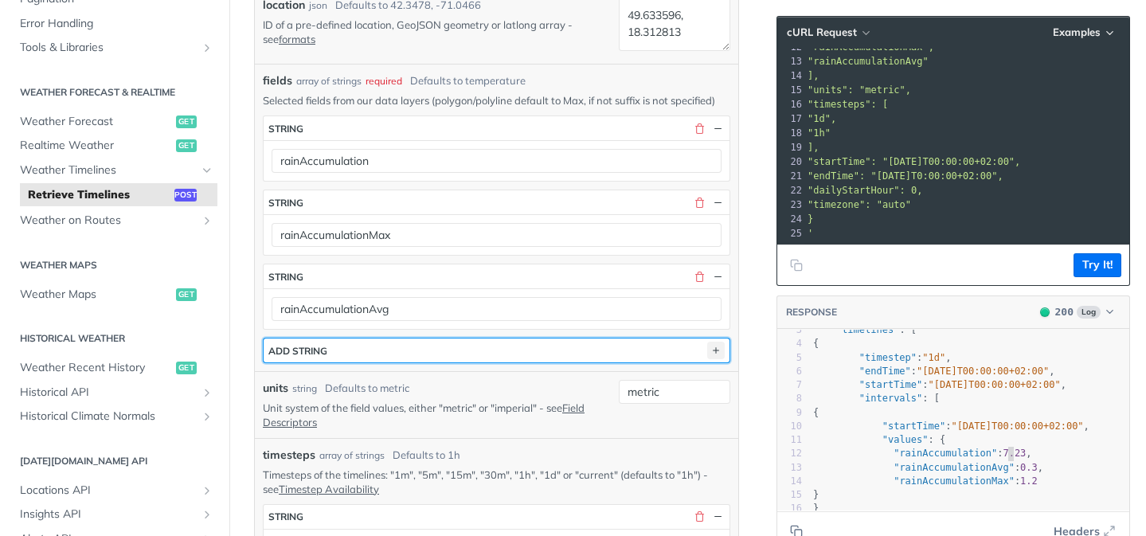
click at [714, 353] on icon "button" at bounding box center [716, 351] width 18 height 18
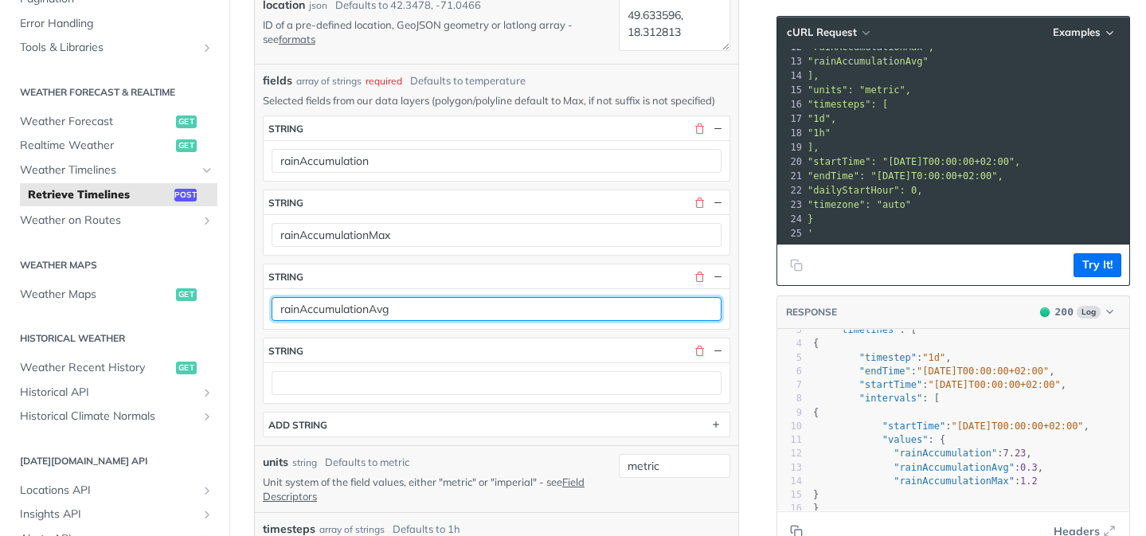
click at [487, 314] on input "rainAccumulationAvg" at bounding box center [496, 309] width 450 height 24
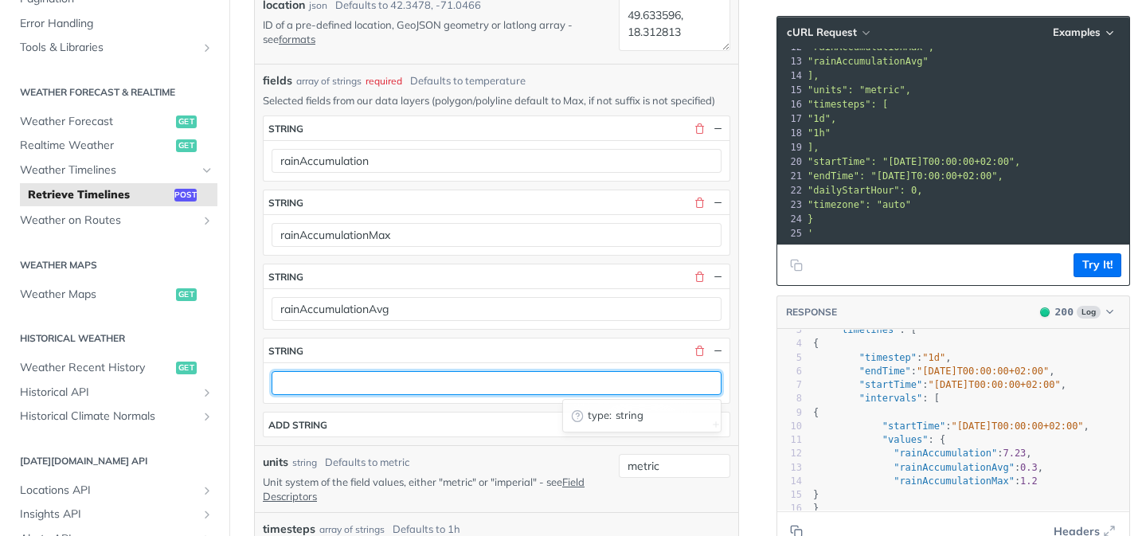
click at [444, 384] on input "text" at bounding box center [496, 383] width 450 height 24
paste input "rainAccumulationAvg"
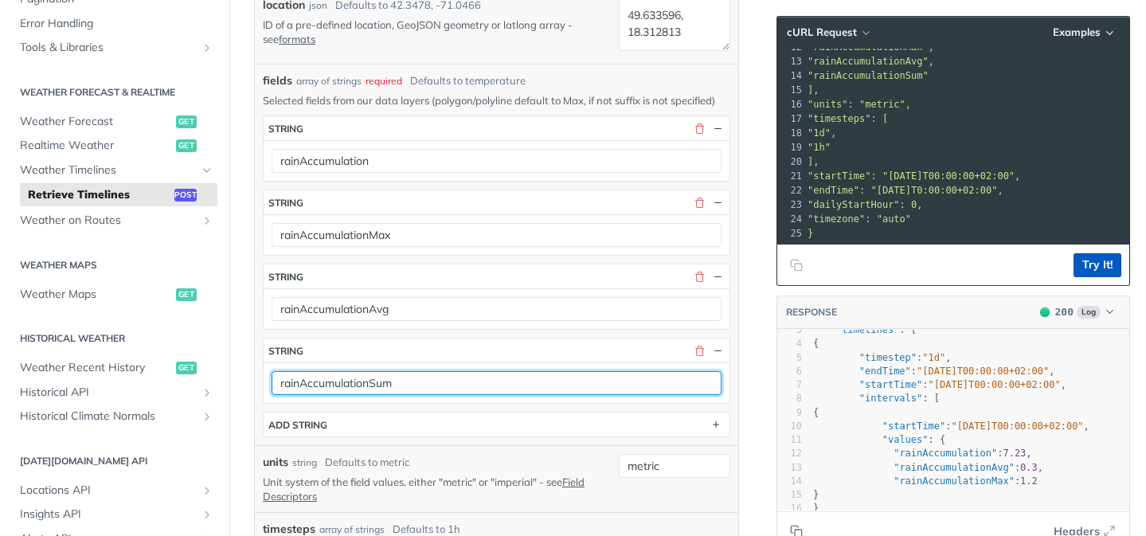
type input "rainAccumulationSum"
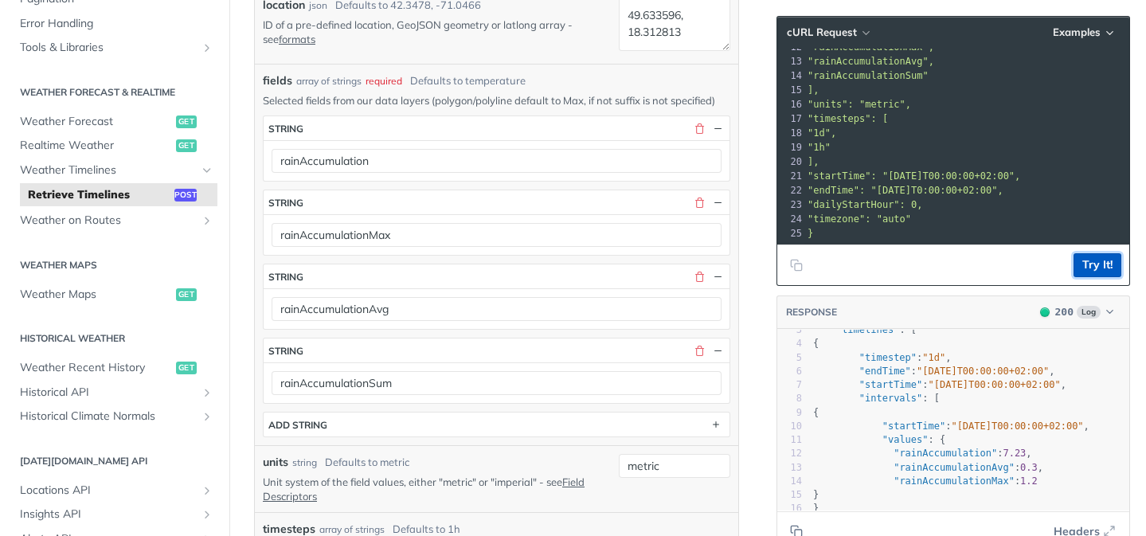
click at [1108, 265] on button "Try It!" at bounding box center [1097, 265] width 48 height 24
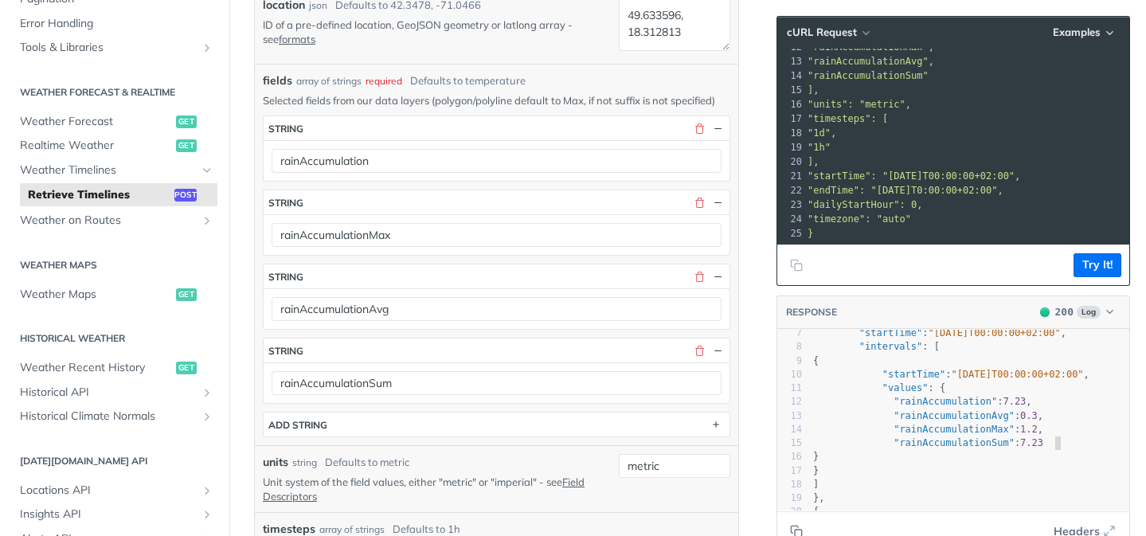
type textarea "23"
drag, startPoint x: 1057, startPoint y: 446, endPoint x: 1041, endPoint y: 446, distance: 15.9
click at [1041, 446] on pre ""rainAccumulationSum" : 7.23" at bounding box center [969, 443] width 319 height 14
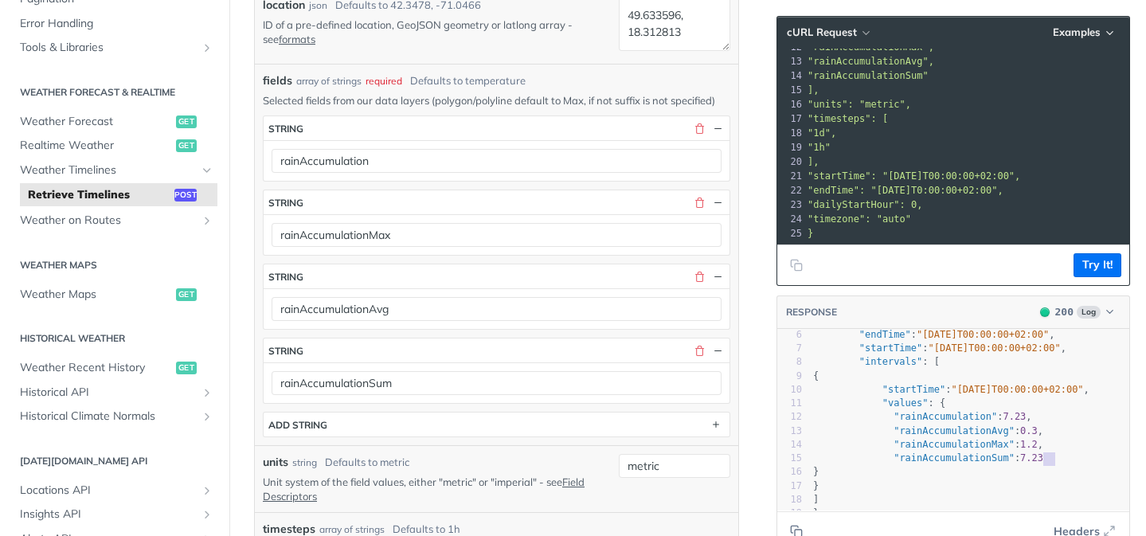
click at [1032, 416] on span ""rainAccumulation" : 7.23 ," at bounding box center [922, 416] width 219 height 11
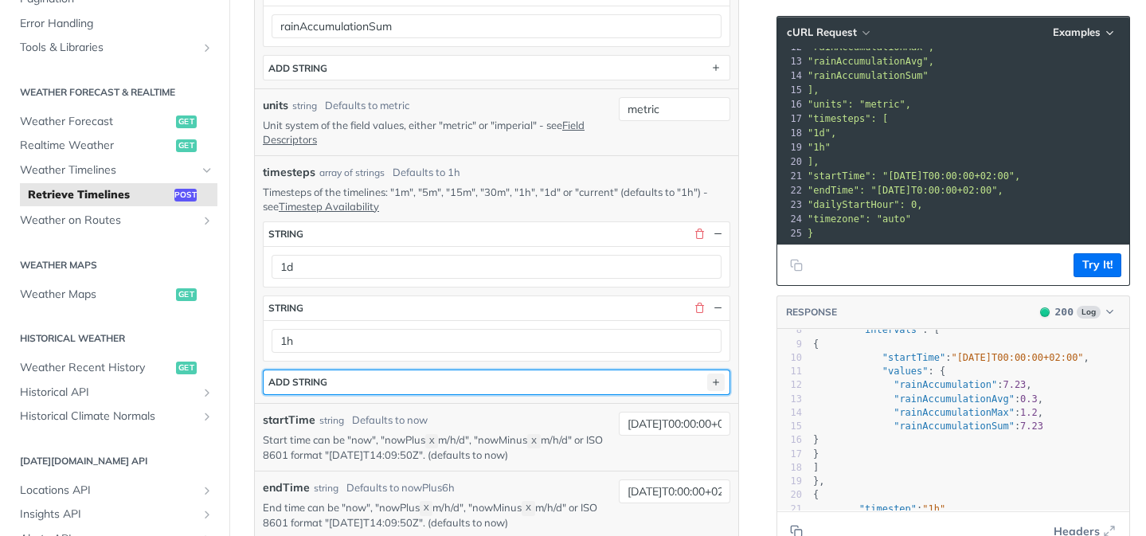
click at [723, 385] on icon "button" at bounding box center [716, 382] width 18 height 18
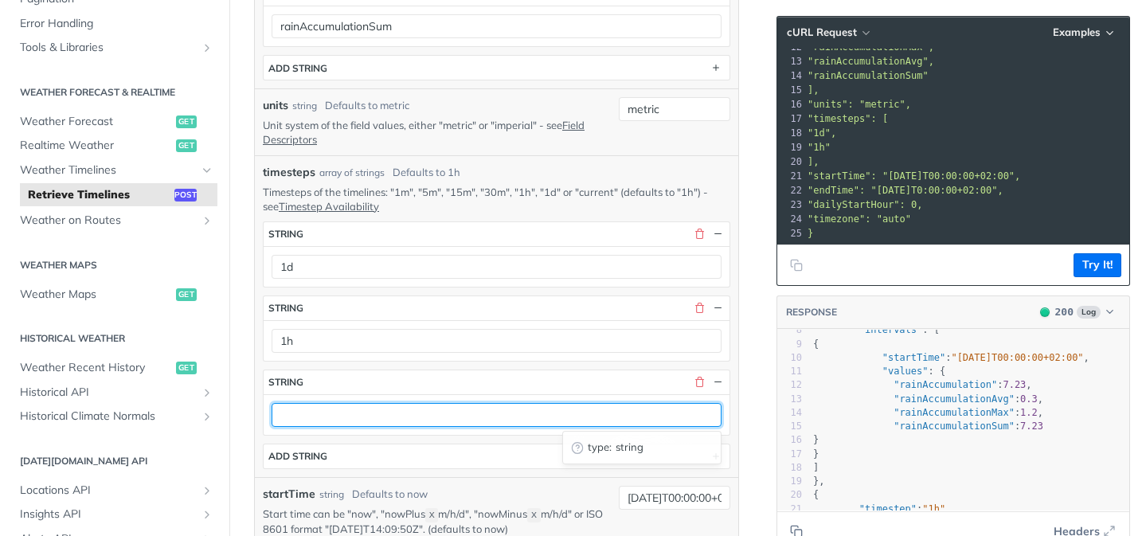
click at [558, 424] on input "text" at bounding box center [496, 415] width 450 height 24
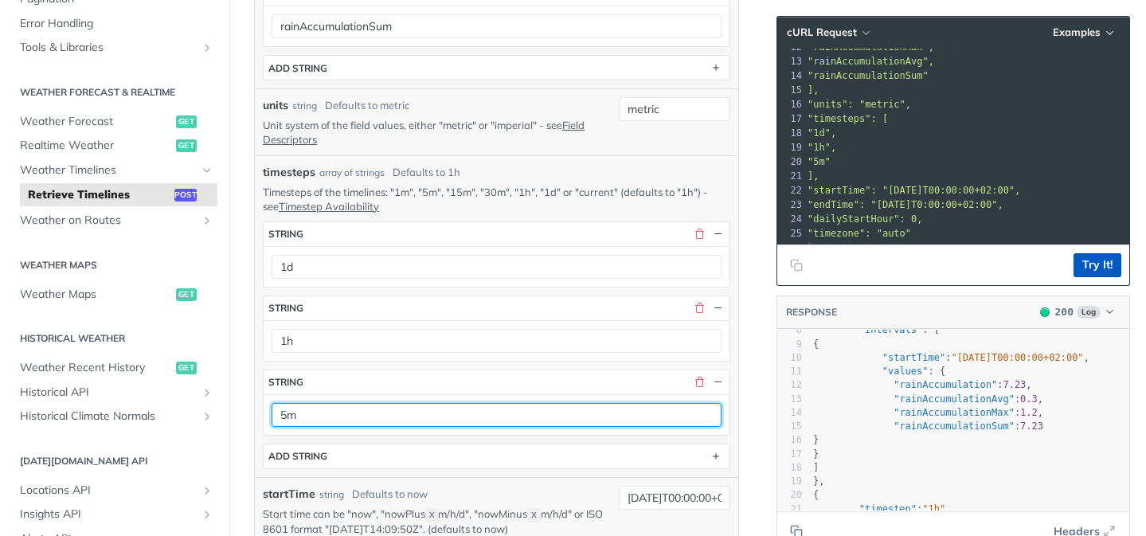
type input "5m"
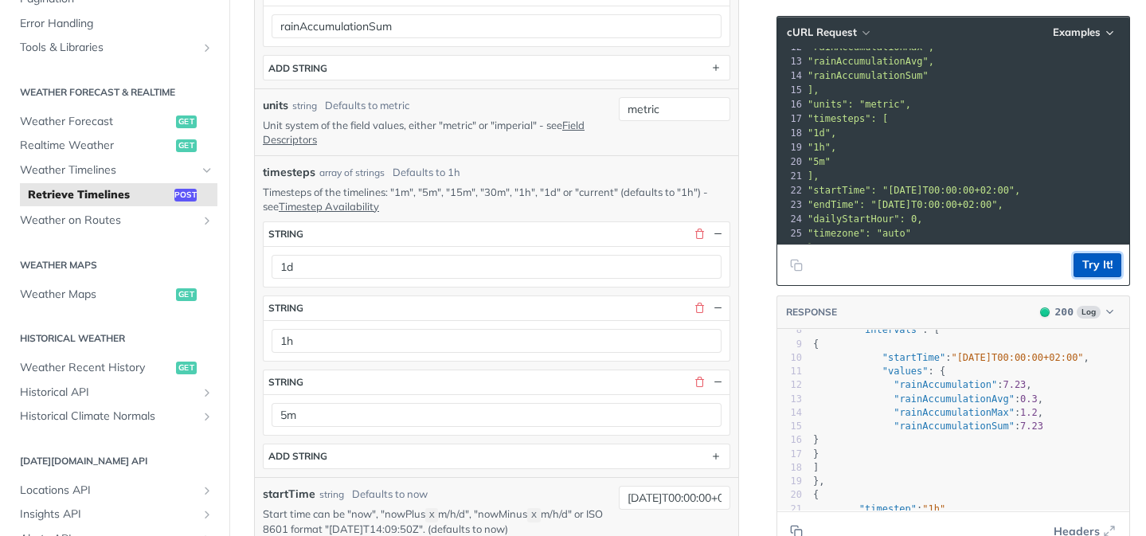
click at [1114, 257] on button "Try It!" at bounding box center [1097, 265] width 48 height 24
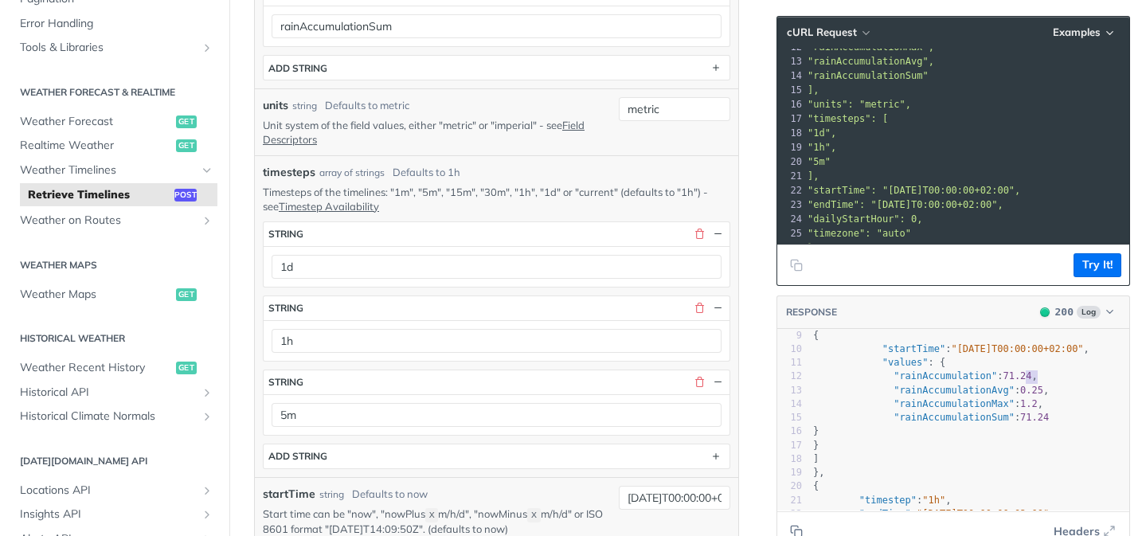
type textarea "1.2"
drag, startPoint x: 1039, startPoint y: 376, endPoint x: 1020, endPoint y: 378, distance: 19.3
click at [1020, 378] on span "71.24" at bounding box center [1016, 375] width 29 height 11
click at [1028, 377] on span "71.24" at bounding box center [1016, 375] width 29 height 11
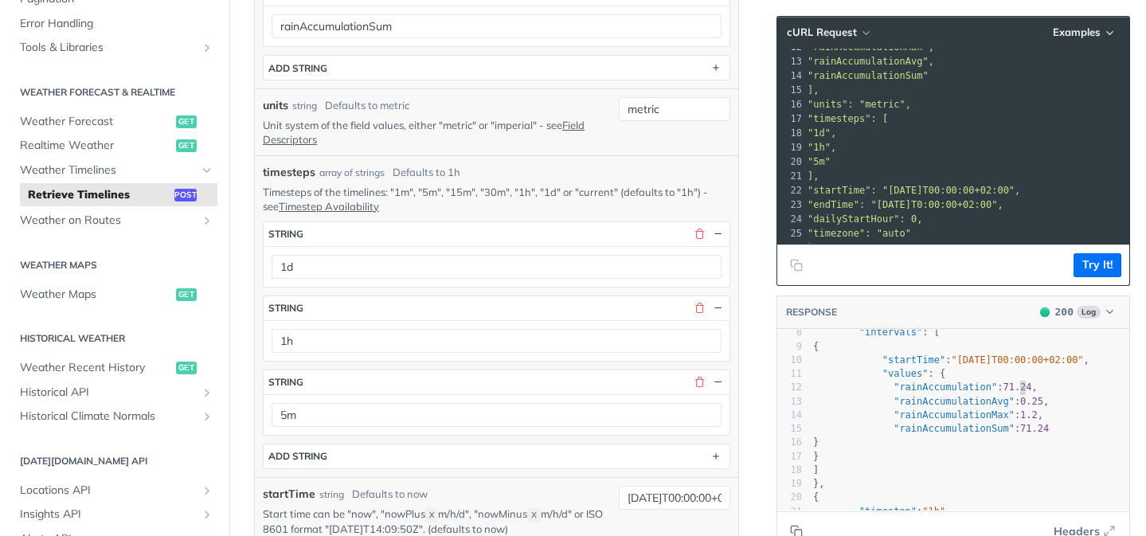
click at [1020, 381] on span "71.24" at bounding box center [1016, 386] width 29 height 11
type textarea ""rainAccumulation": 71.24,"
click at [1020, 381] on span "71.24" at bounding box center [1016, 386] width 29 height 11
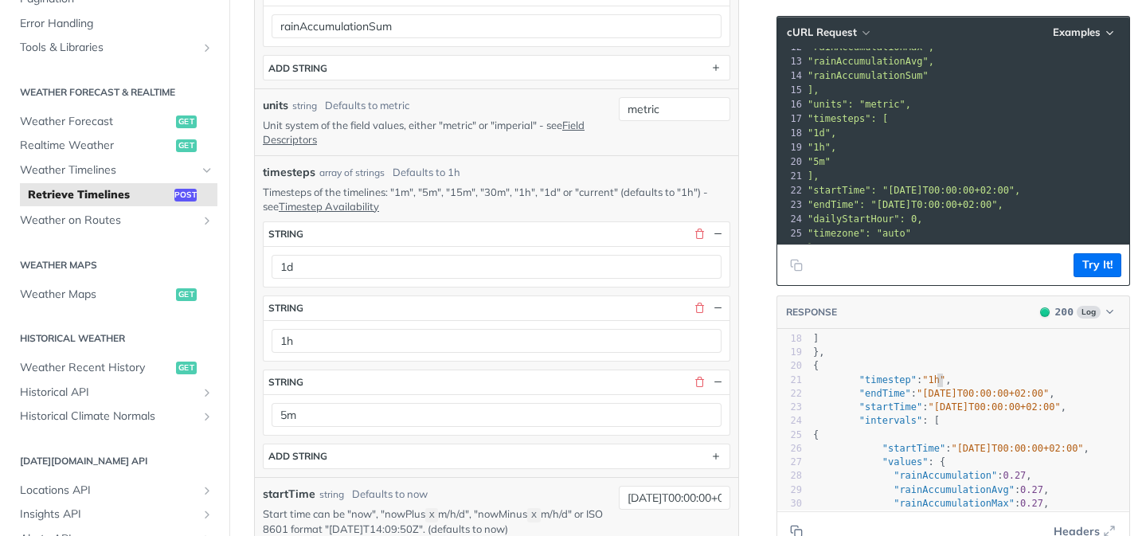
click at [935, 374] on span ""1h"" at bounding box center [933, 379] width 23 height 11
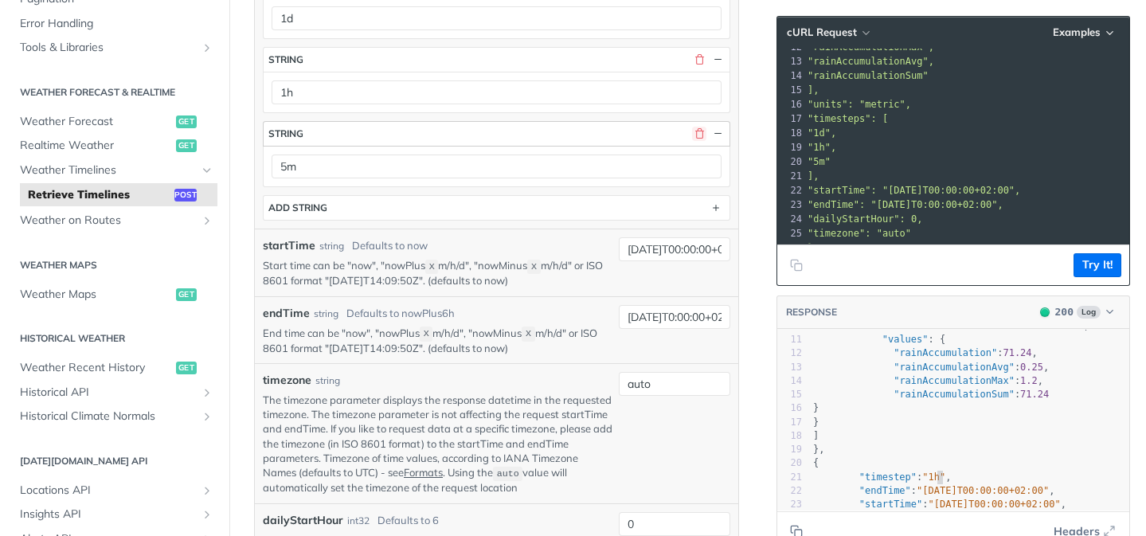
click at [700, 132] on button "button" at bounding box center [699, 134] width 14 height 14
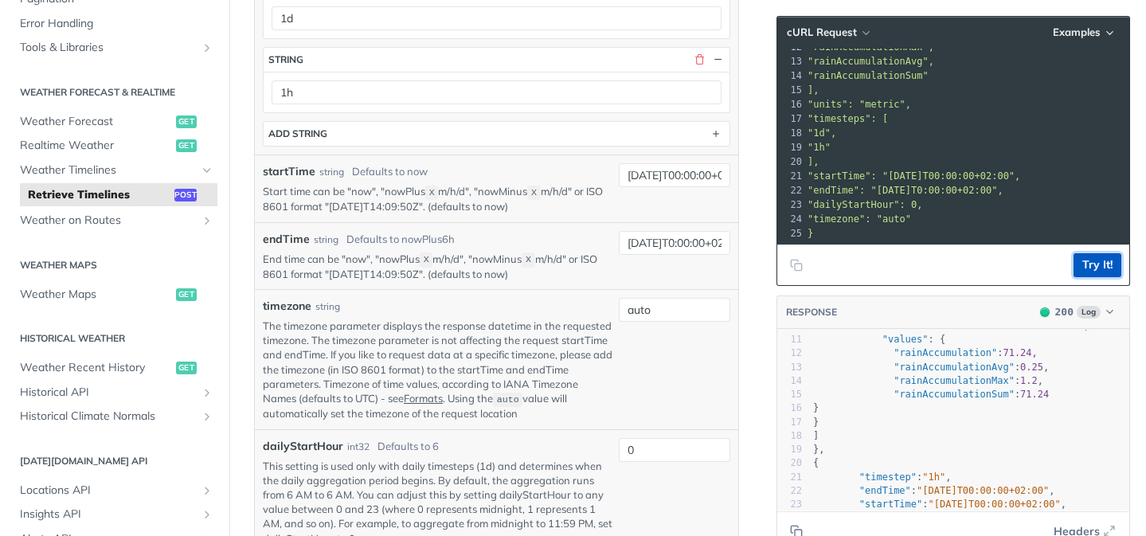
click at [1095, 271] on button "Try It!" at bounding box center [1097, 265] width 48 height 24
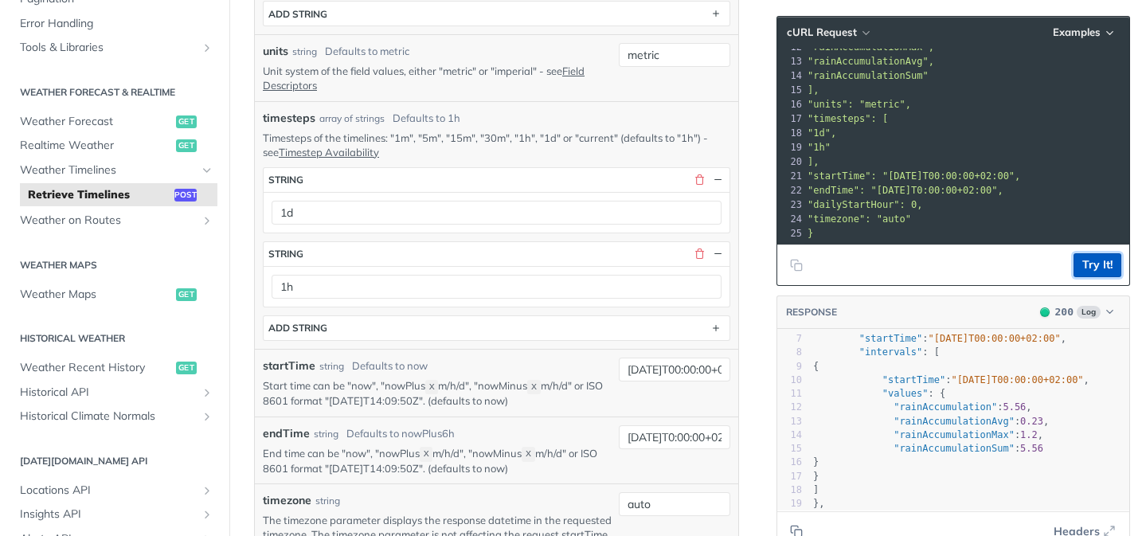
click at [1082, 264] on button "Try It!" at bounding box center [1097, 265] width 48 height 24
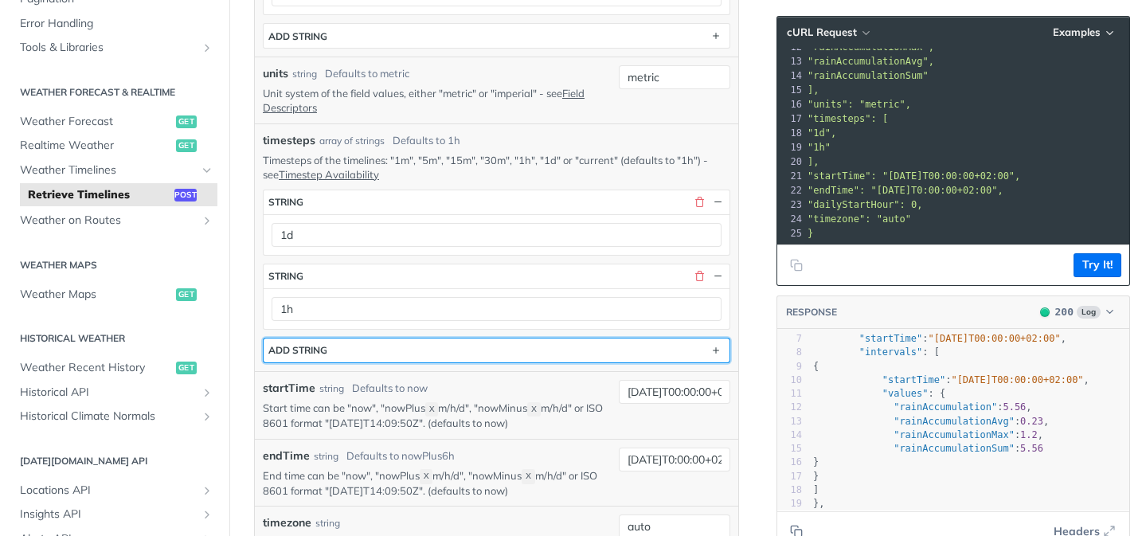
click at [513, 352] on button "ADD string" at bounding box center [497, 350] width 466 height 24
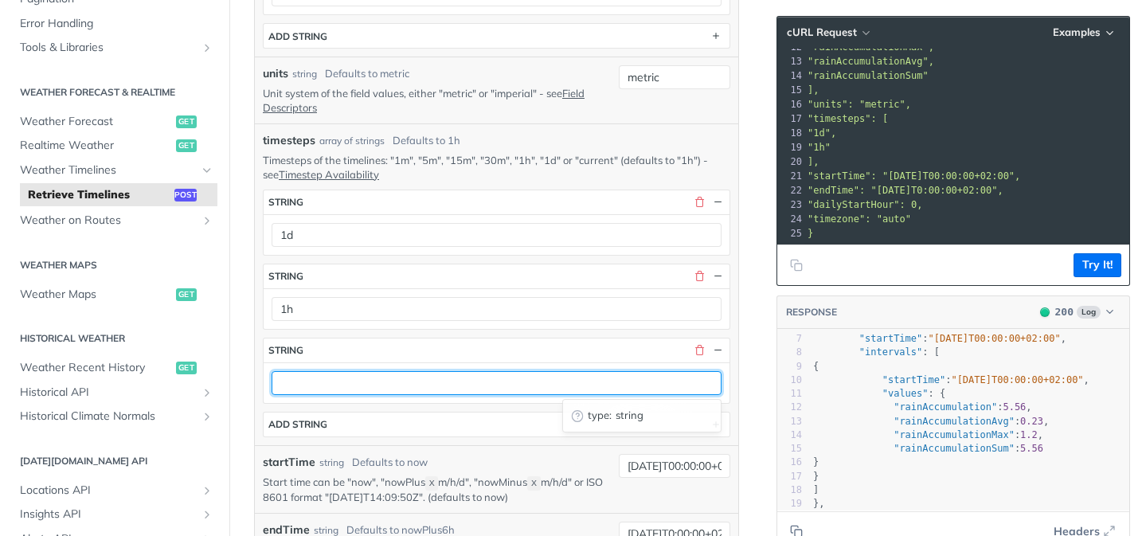
click at [374, 381] on input "text" at bounding box center [496, 383] width 450 height 24
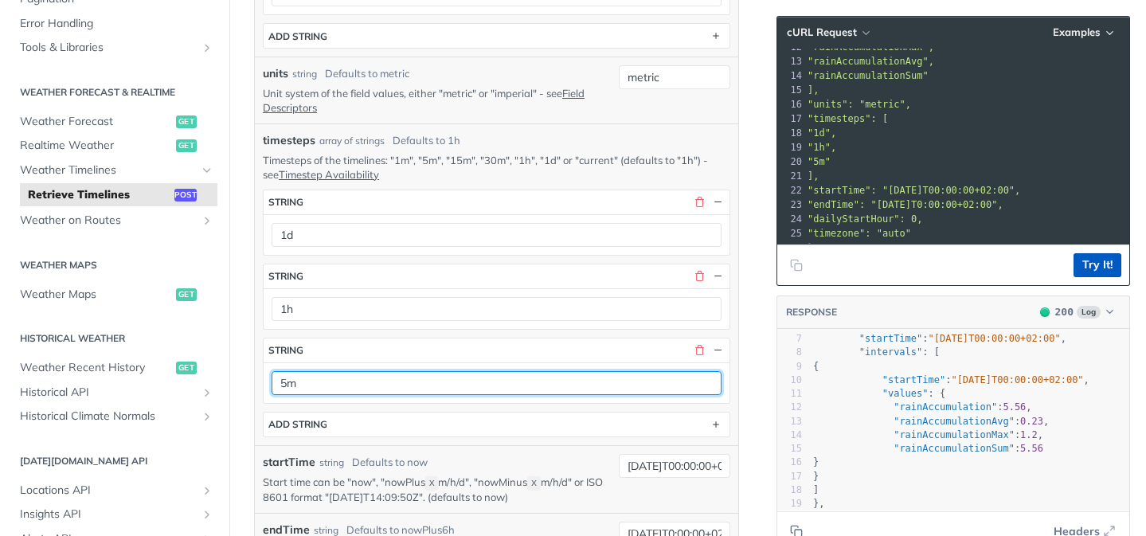
type input "5m"
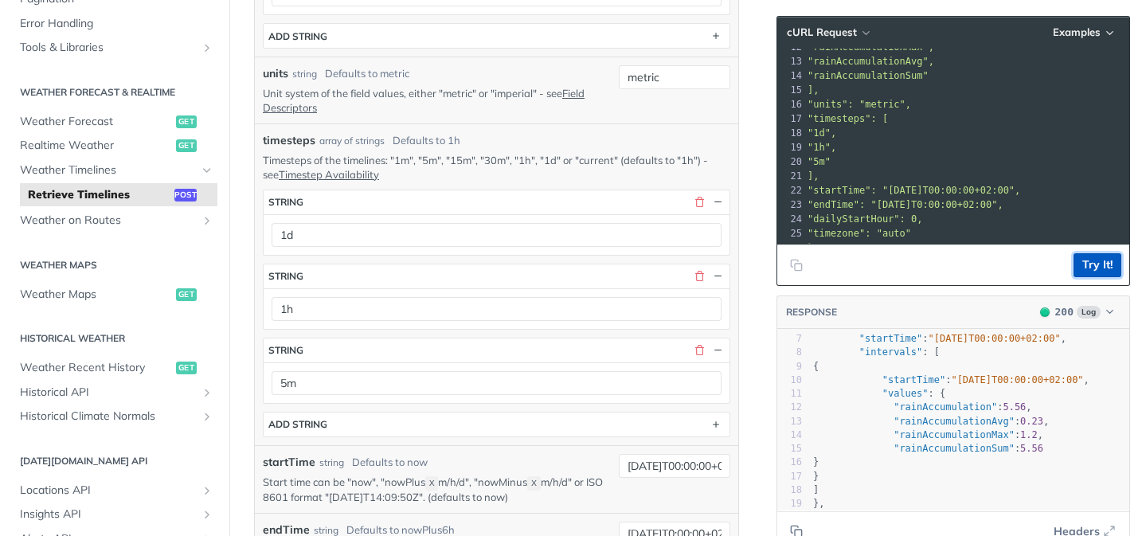
click at [1103, 268] on button "Try It!" at bounding box center [1097, 265] width 48 height 24
click at [703, 349] on button "button" at bounding box center [699, 350] width 14 height 14
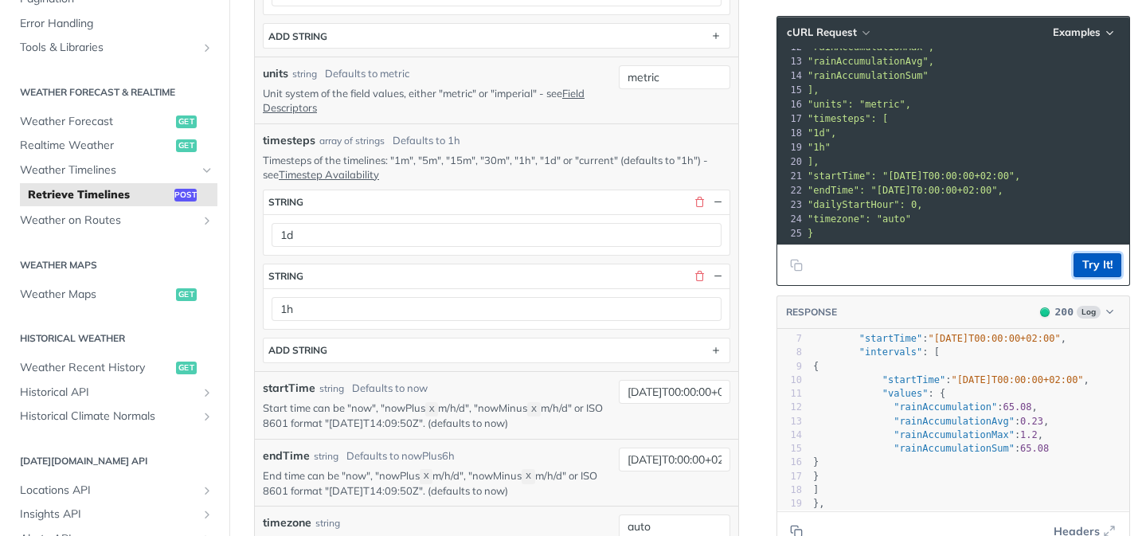
click at [1101, 271] on button "Try It!" at bounding box center [1097, 265] width 48 height 24
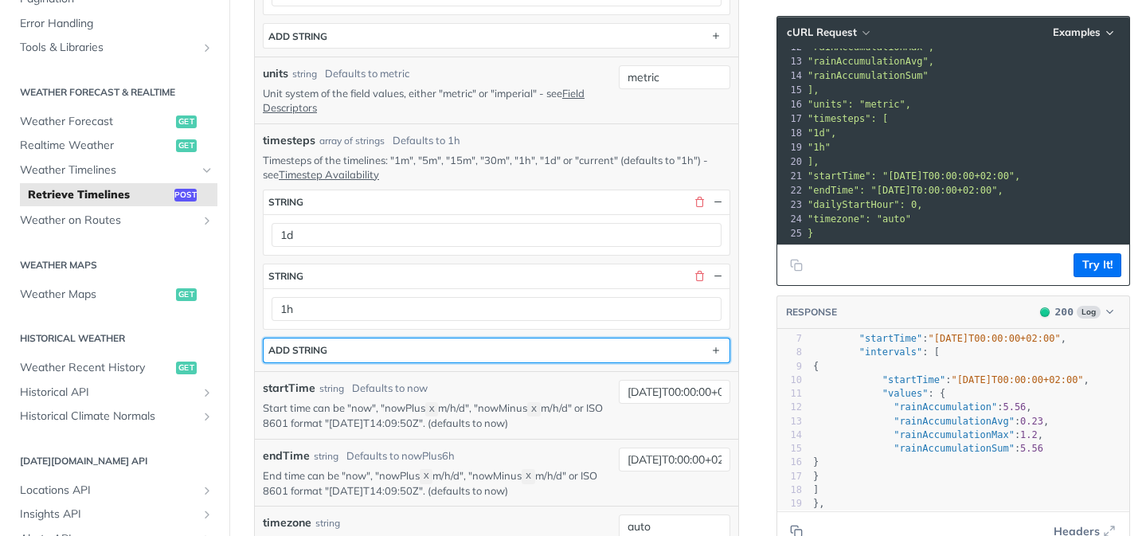
click at [442, 342] on button "ADD string" at bounding box center [497, 350] width 466 height 24
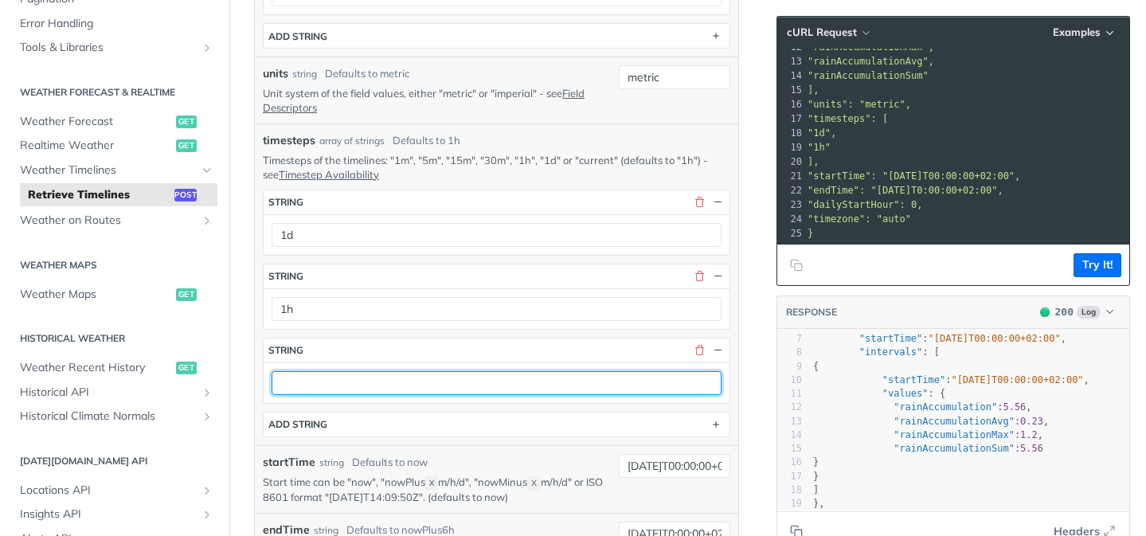
click at [453, 379] on input "text" at bounding box center [496, 383] width 450 height 24
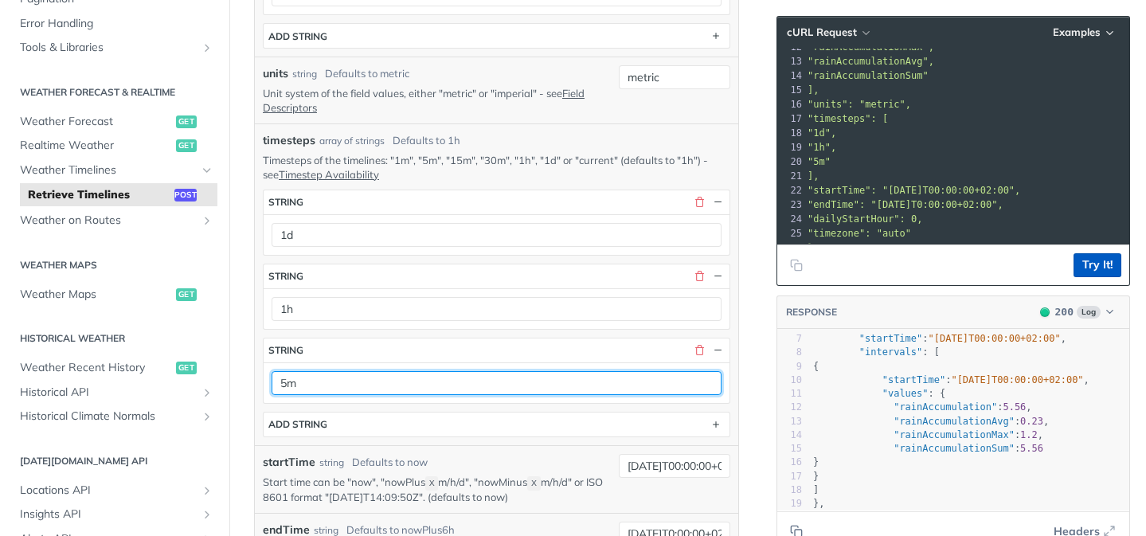
type input "5m"
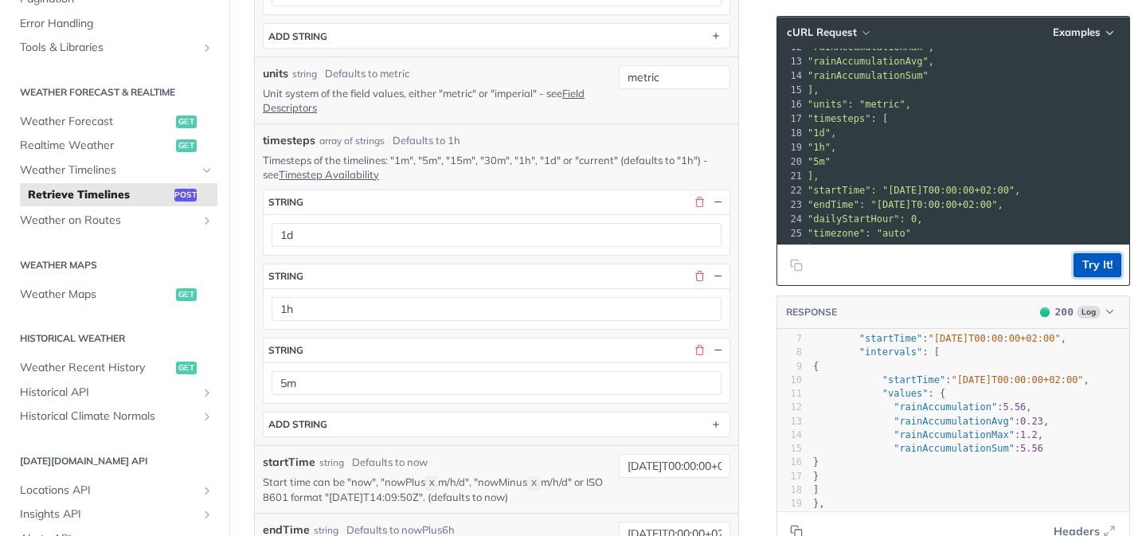
click at [1090, 256] on button "Try It!" at bounding box center [1097, 265] width 48 height 24
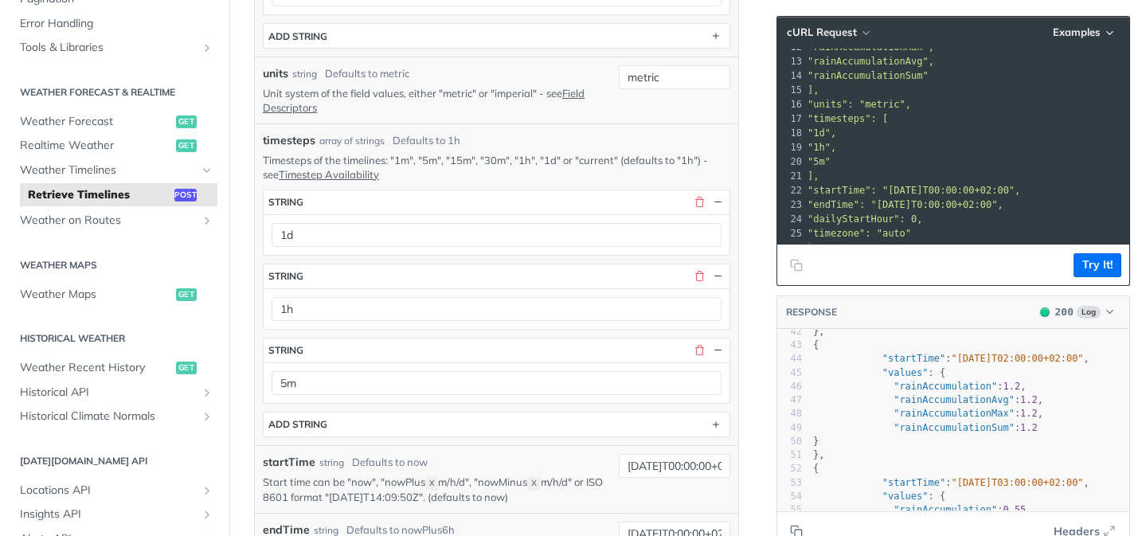
scroll to position [571, 0]
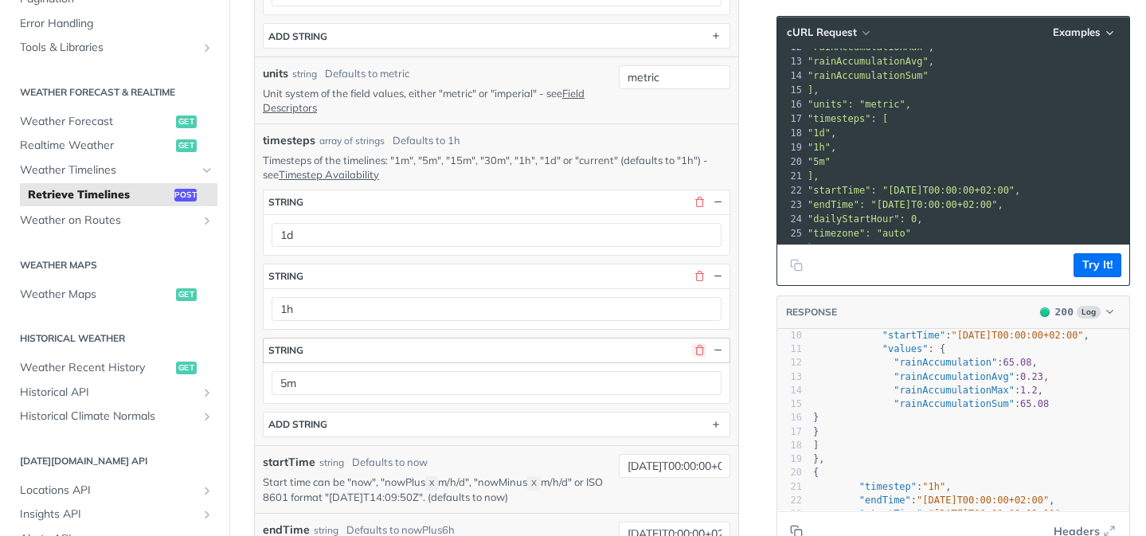
click at [696, 345] on button "button" at bounding box center [699, 350] width 14 height 14
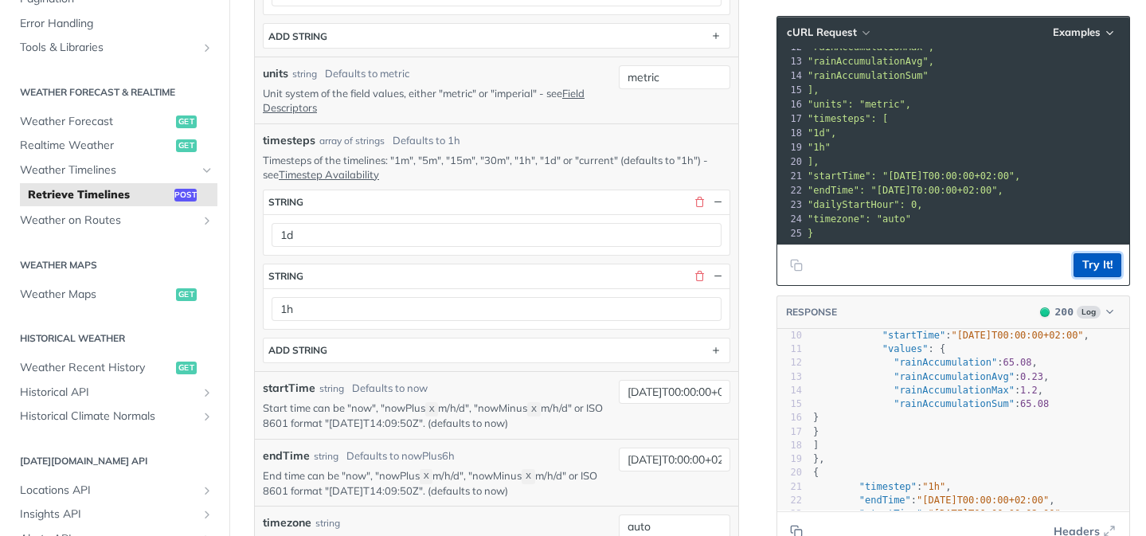
click at [1103, 273] on button "Try It!" at bounding box center [1097, 265] width 48 height 24
type textarea ": 5.5"
drag, startPoint x: 1003, startPoint y: 363, endPoint x: 1032, endPoint y: 364, distance: 28.7
click at [1032, 364] on span ""rainAccumulation" : 5.56 ," at bounding box center [922, 362] width 219 height 11
click at [1025, 364] on span "5.56" at bounding box center [1013, 362] width 23 height 11
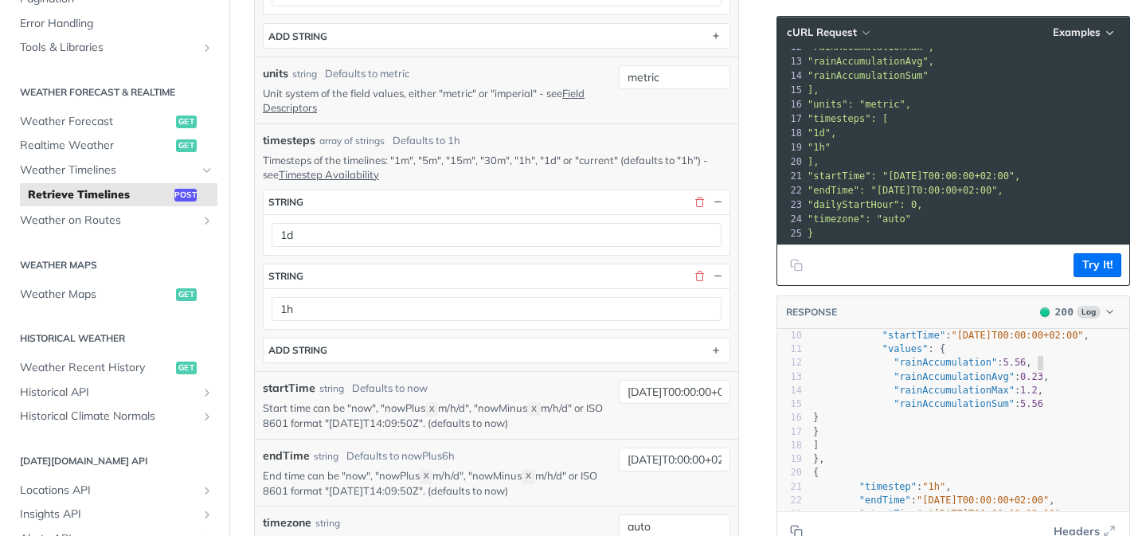
type textarea "5.56"
drag, startPoint x: 1035, startPoint y: 364, endPoint x: 1013, endPoint y: 364, distance: 22.3
click at [1013, 364] on span "5.56" at bounding box center [1013, 362] width 23 height 11
type textarea "5.56,"
drag, startPoint x: 1013, startPoint y: 364, endPoint x: 1042, endPoint y: 364, distance: 29.5
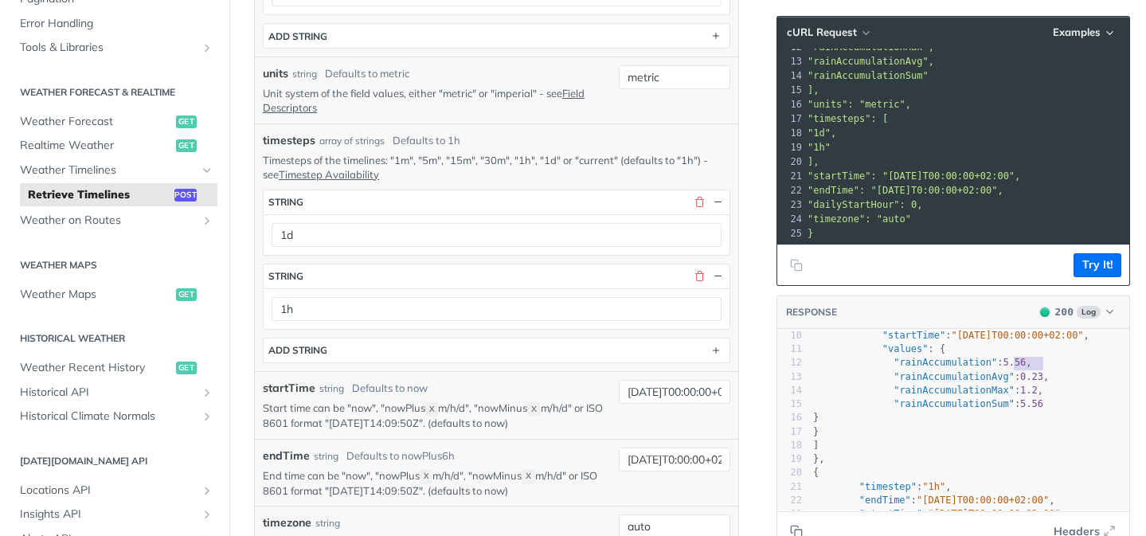
click at [1032, 364] on span ""rainAccumulation" : 5.56 ," at bounding box center [922, 362] width 219 height 11
click at [984, 412] on pre "}" at bounding box center [969, 418] width 319 height 14
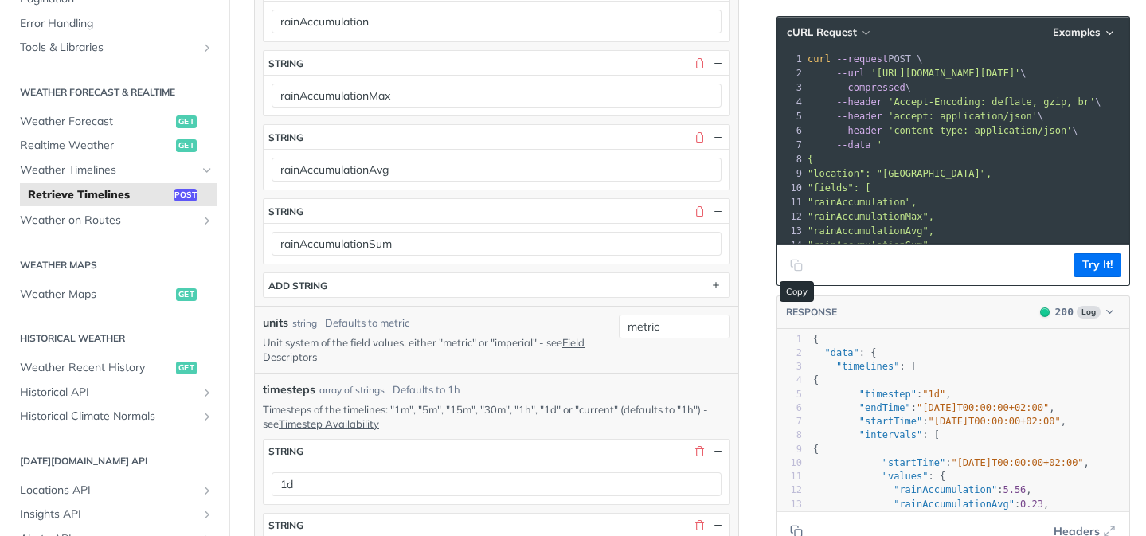
click at [792, 262] on icon "Copy to clipboard" at bounding box center [796, 265] width 13 height 13
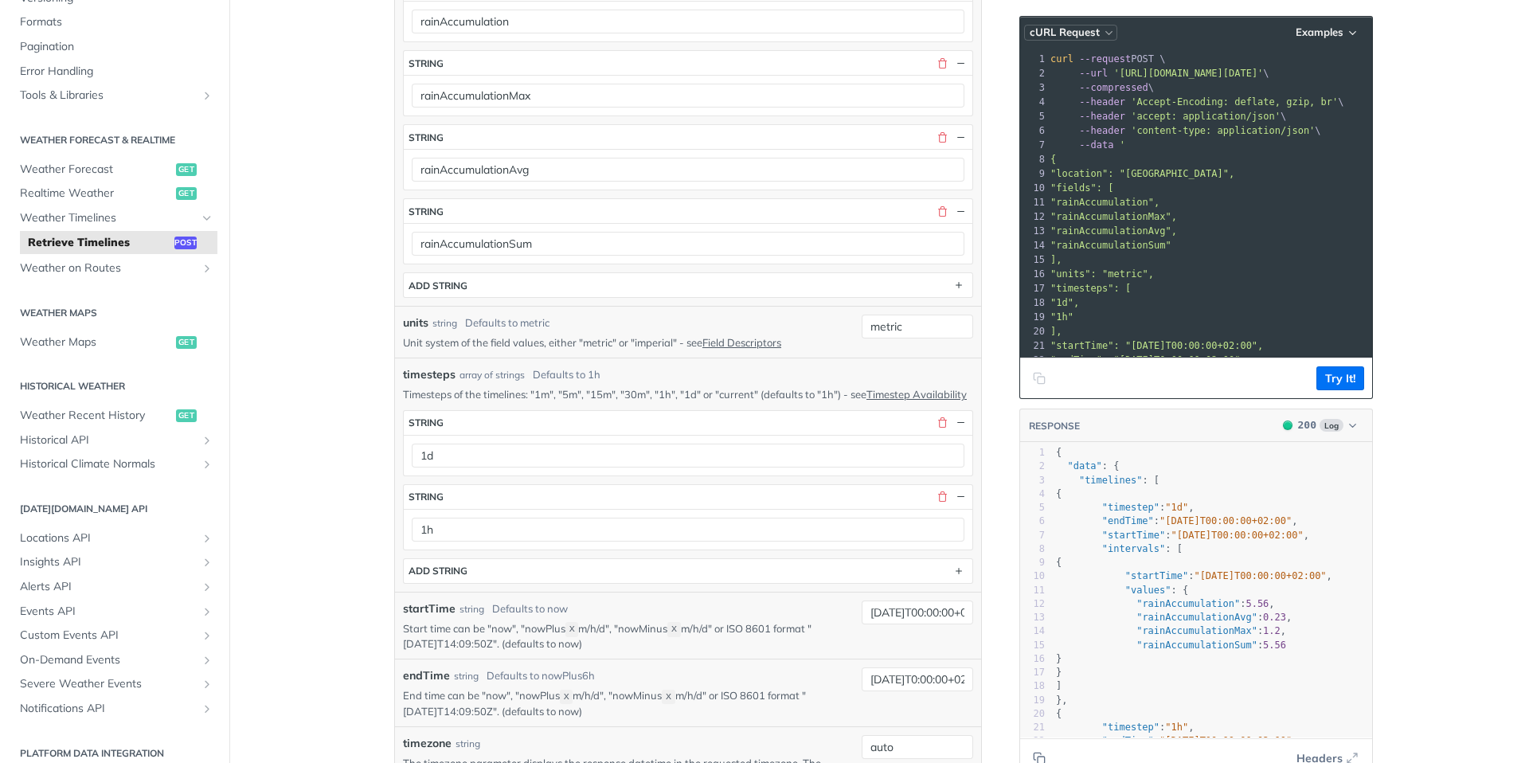
click at [1098, 29] on button "cURL Request" at bounding box center [1070, 33] width 93 height 16
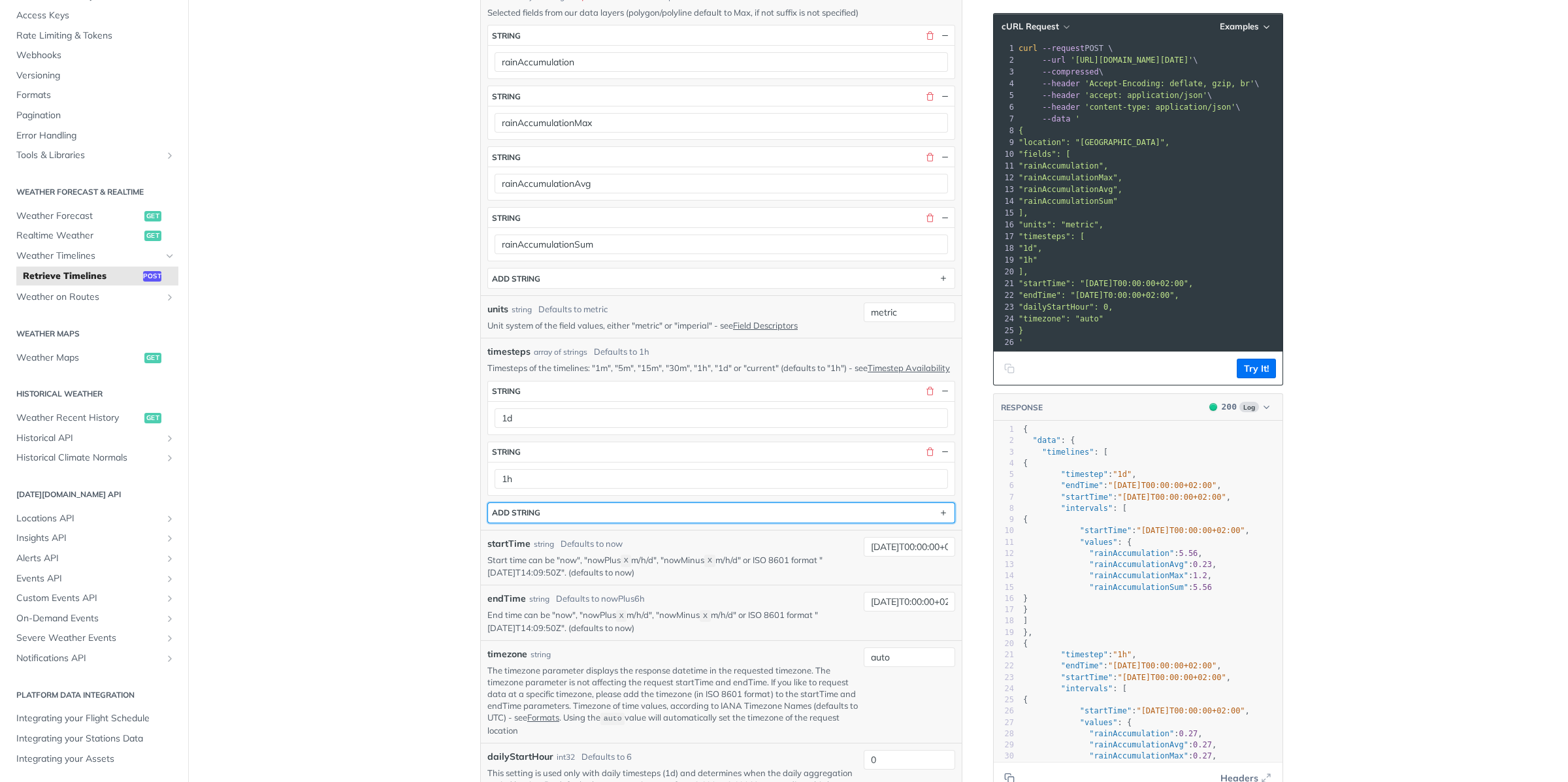
click at [920, 439] on button "ADD string" at bounding box center [721, 513] width 466 height 20
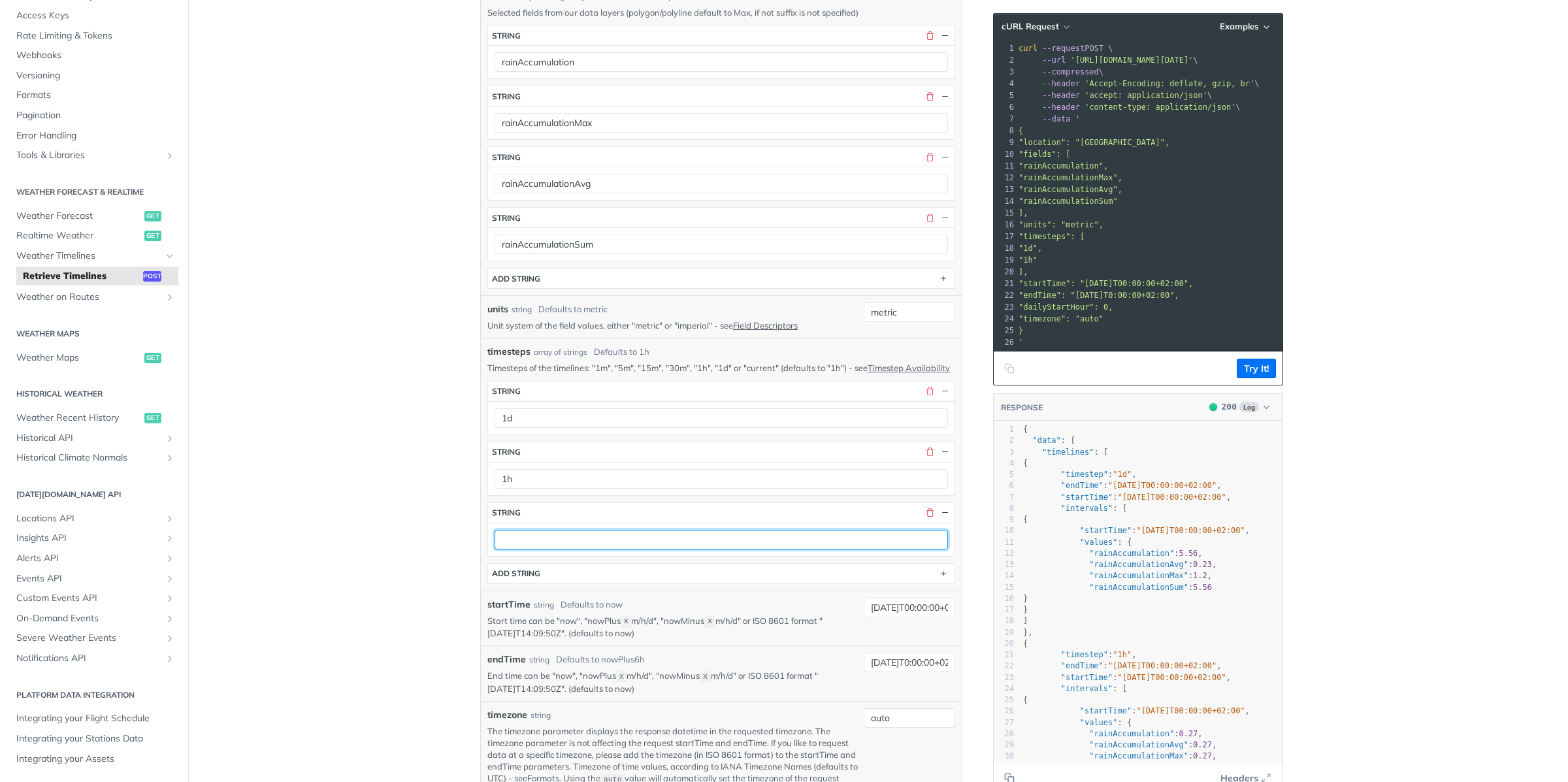
click at [832, 439] on input "text" at bounding box center [721, 540] width 454 height 20
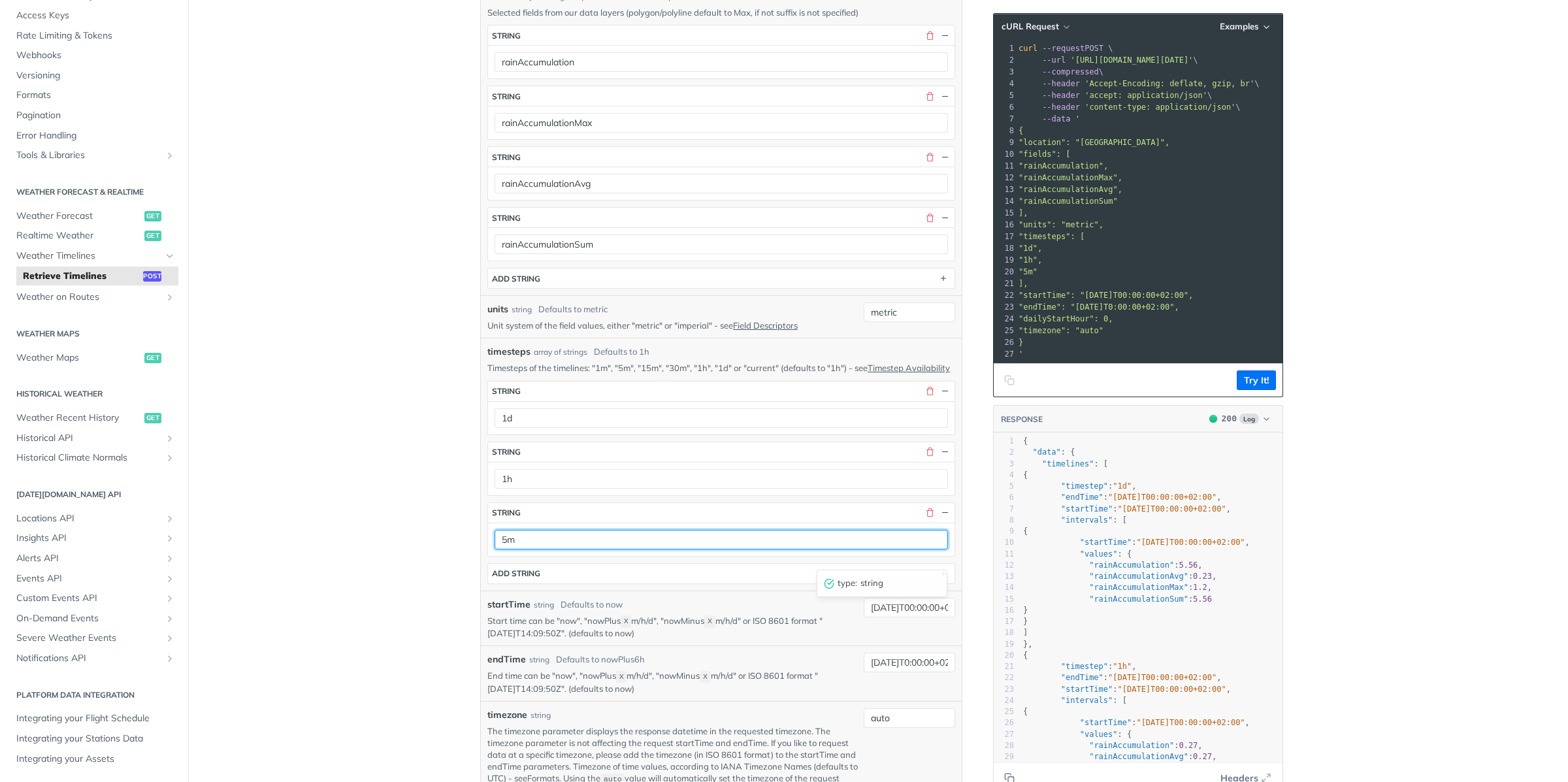
type input "5m"
click at [939, 439] on article "Retrieve Timelines post https://api.tomorrow.io/v4 /timelines Recent Requests t…" at bounding box center [721, 633] width 523 height 2012
click at [939, 384] on button "Try It!" at bounding box center [1256, 380] width 39 height 20
click at [926, 439] on button "button" at bounding box center [930, 452] width 11 height 11
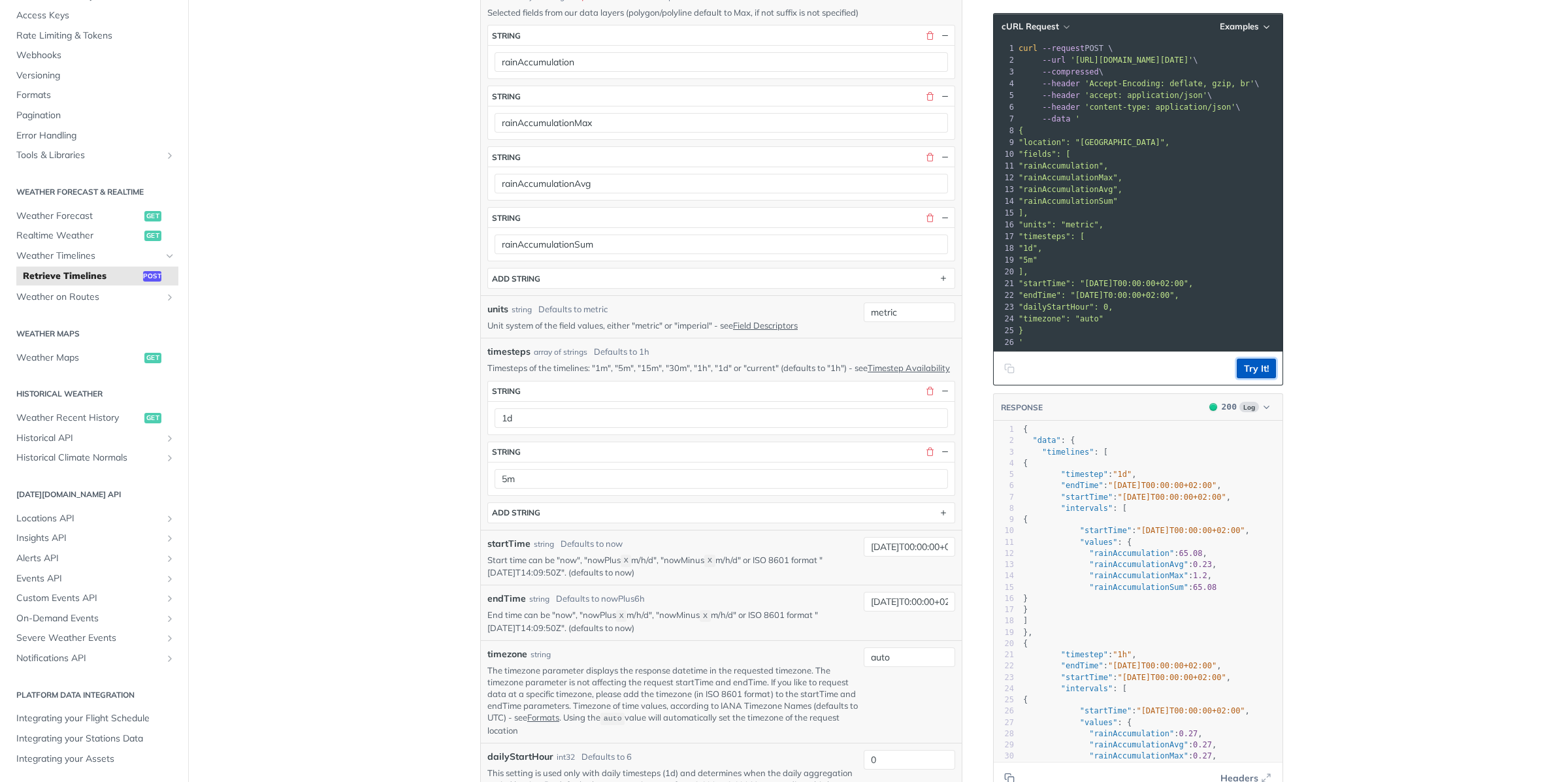
click at [939, 367] on button "Try It!" at bounding box center [1256, 368] width 39 height 20
type textarea ".0"
drag, startPoint x: 1199, startPoint y: 556, endPoint x: 1209, endPoint y: 556, distance: 10.0
click at [939, 439] on span "65.08" at bounding box center [1190, 553] width 24 height 9
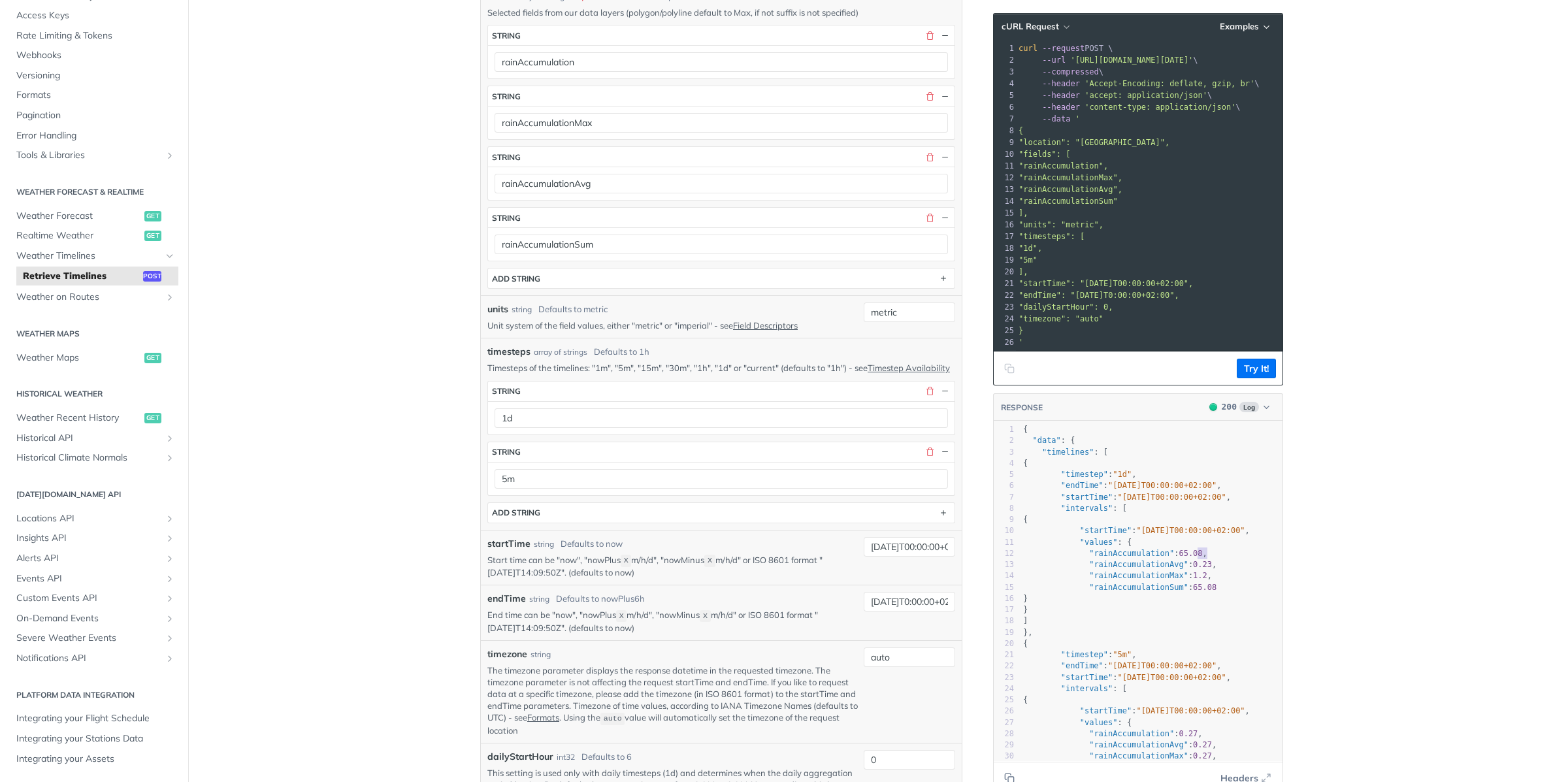
click at [939, 439] on span "65.08" at bounding box center [1190, 553] width 24 height 9
click at [939, 439] on main "JUMP TO ⌘/ Fundamentals Tomorrow.io APIs Weather Data Layers Core Probabilistic…" at bounding box center [784, 603] width 1568 height 1951
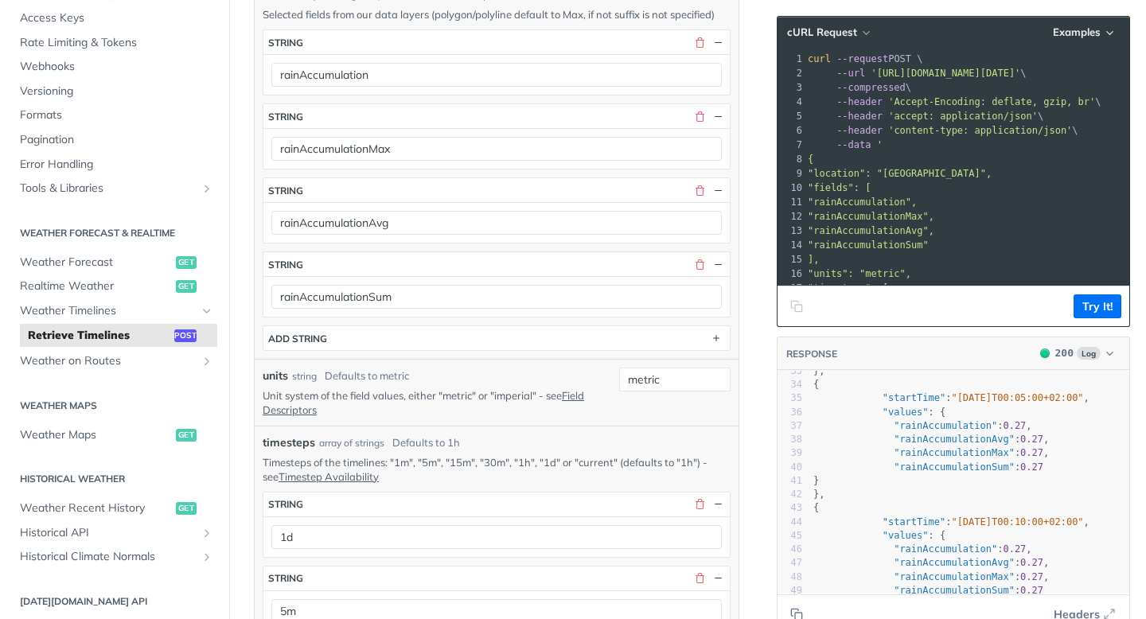
scroll to position [0, 0]
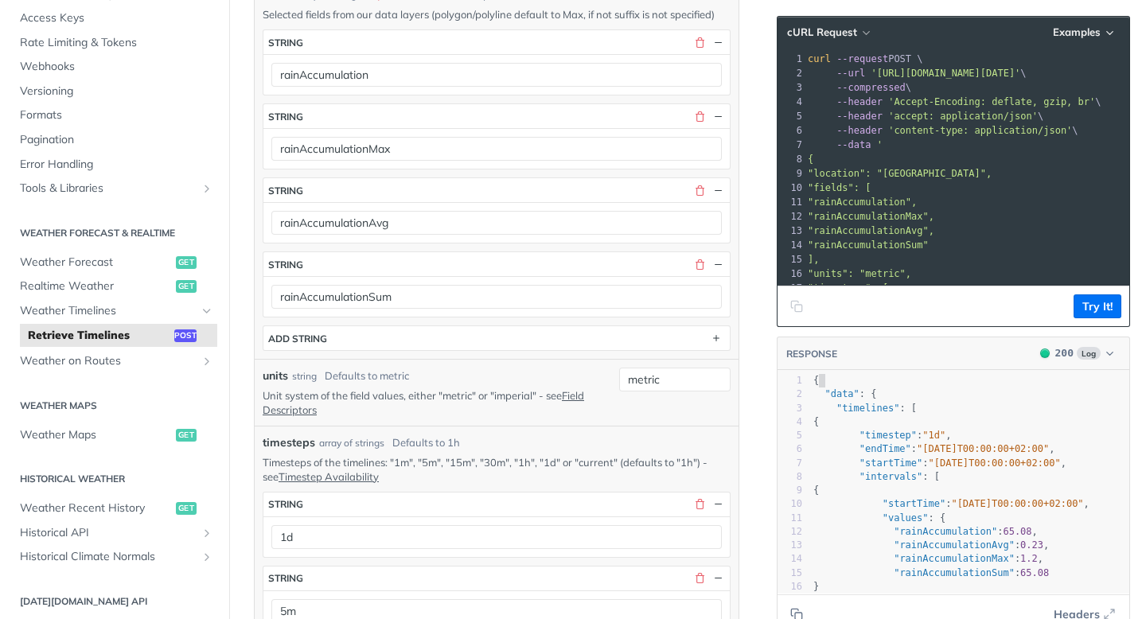
click at [886, 377] on pre "{" at bounding box center [970, 381] width 319 height 14
click at [800, 535] on button "Copy to clipboard" at bounding box center [797, 615] width 22 height 24
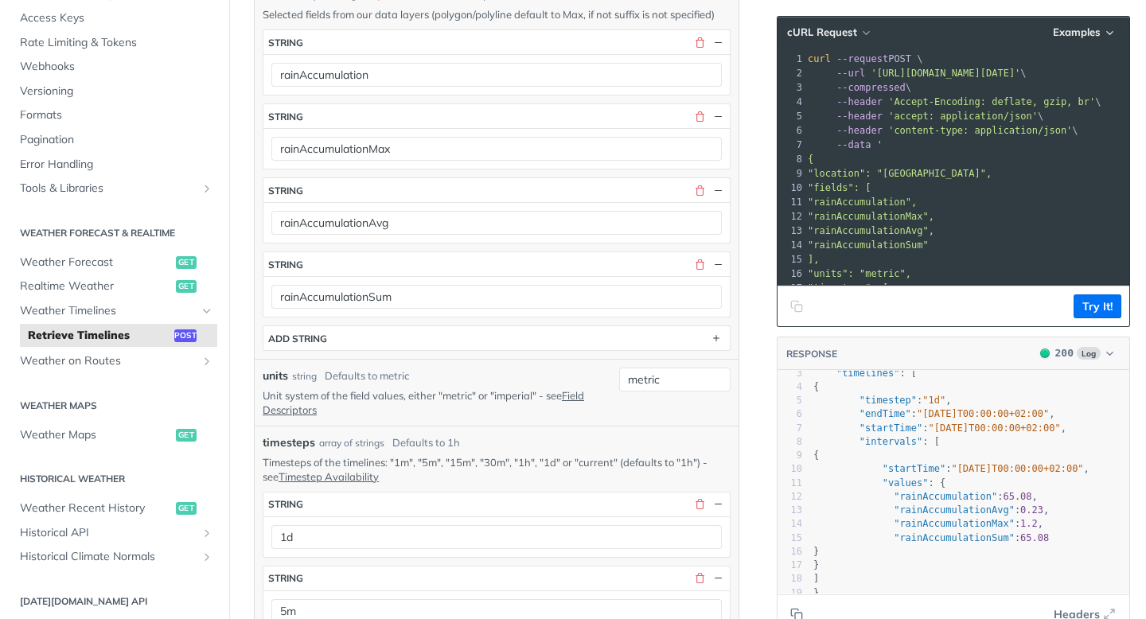
scroll to position [107, 0]
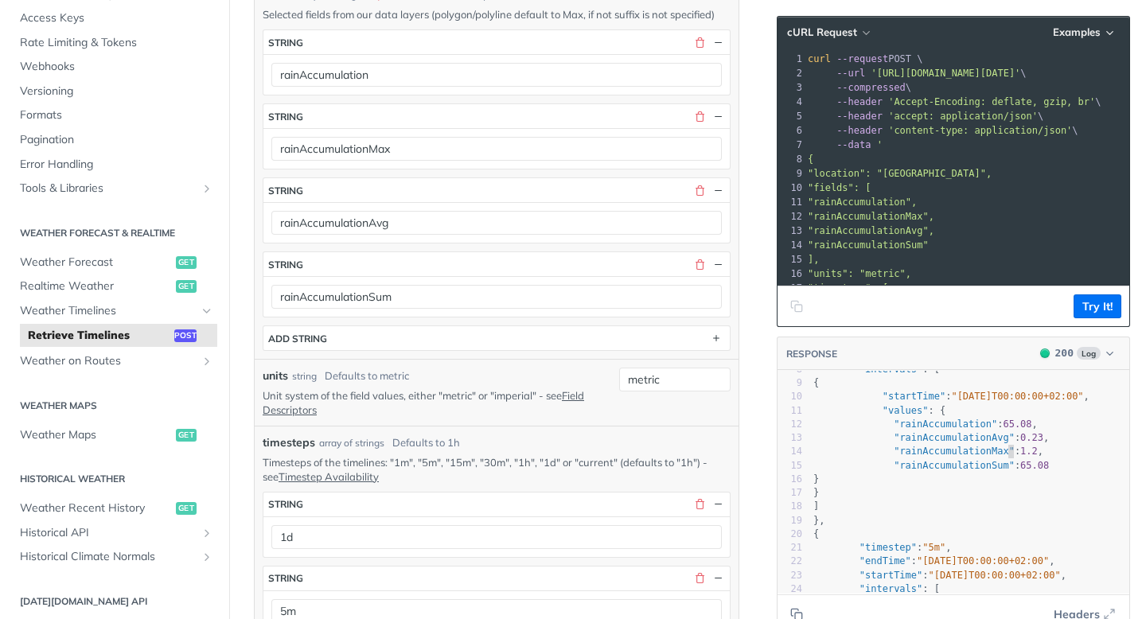
click at [1010, 457] on span ""rainAccumulationMax"" at bounding box center [954, 451] width 121 height 11
click at [1044, 457] on span ""rainAccumulationMax" : 1.2 ," at bounding box center [929, 451] width 230 height 11
click at [1044, 432] on span "0.23" at bounding box center [1032, 437] width 23 height 11
type textarea ""rainAccumulationAvg": 0.23,"
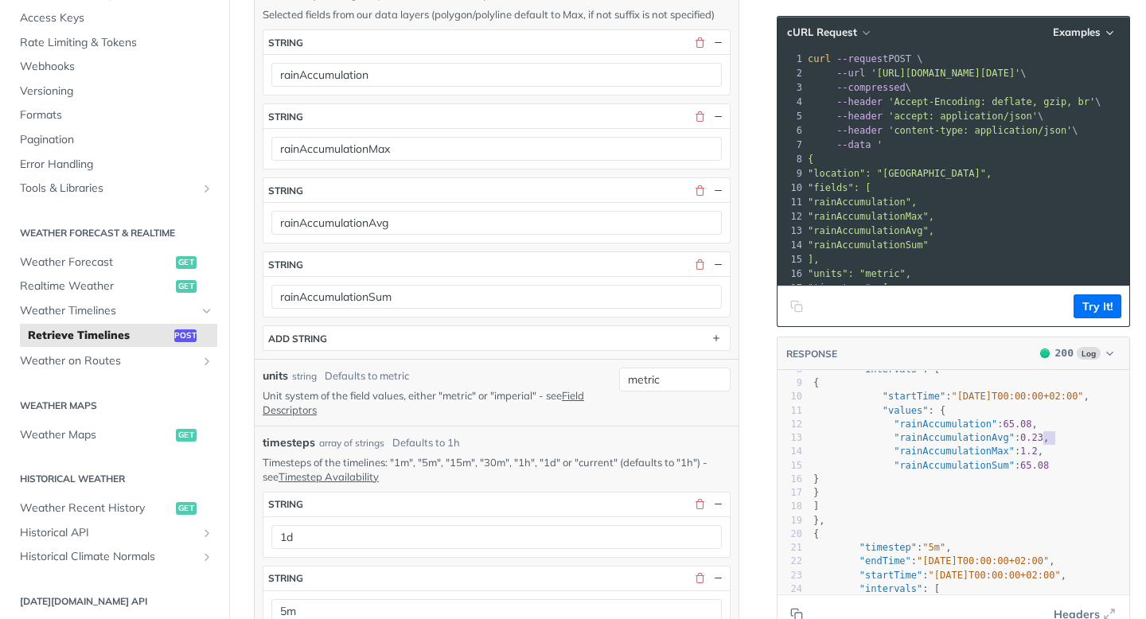
click at [1044, 432] on span "0.23" at bounding box center [1032, 437] width 23 height 11
click at [1044, 436] on span "0.23" at bounding box center [1032, 437] width 23 height 11
type textarea "23"
click at [1044, 436] on span "0.23" at bounding box center [1032, 437] width 23 height 11
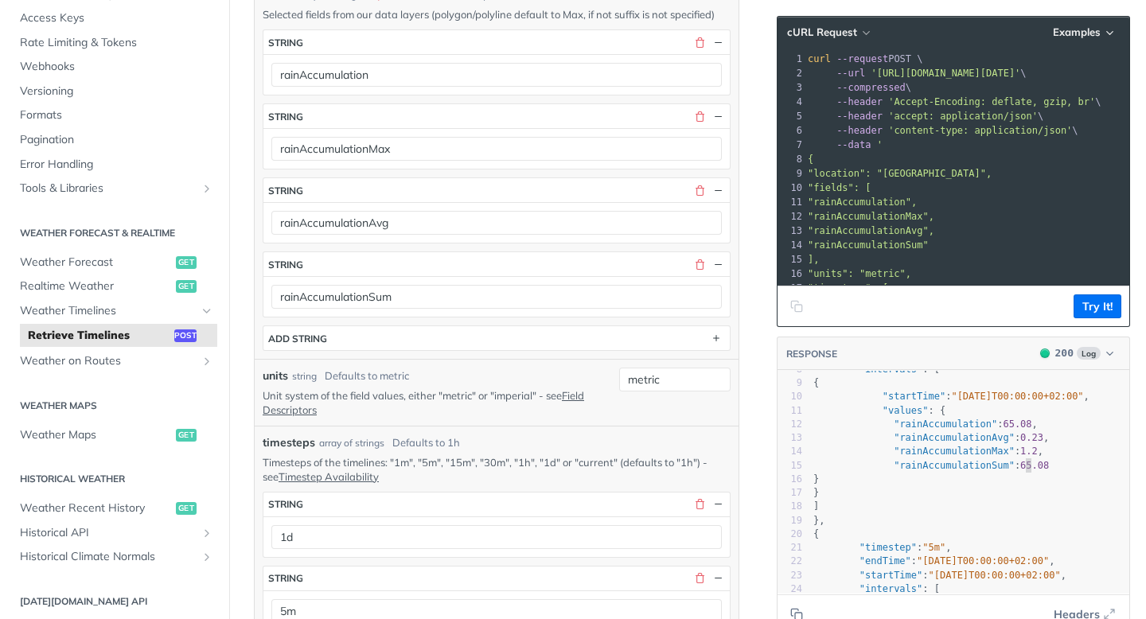
click at [1028, 461] on span ""rainAccumulationSum" : 65.08" at bounding box center [932, 465] width 236 height 11
click at [1049, 460] on span "65.08" at bounding box center [1035, 465] width 29 height 11
click at [1022, 419] on span "65.08" at bounding box center [1017, 424] width 29 height 11
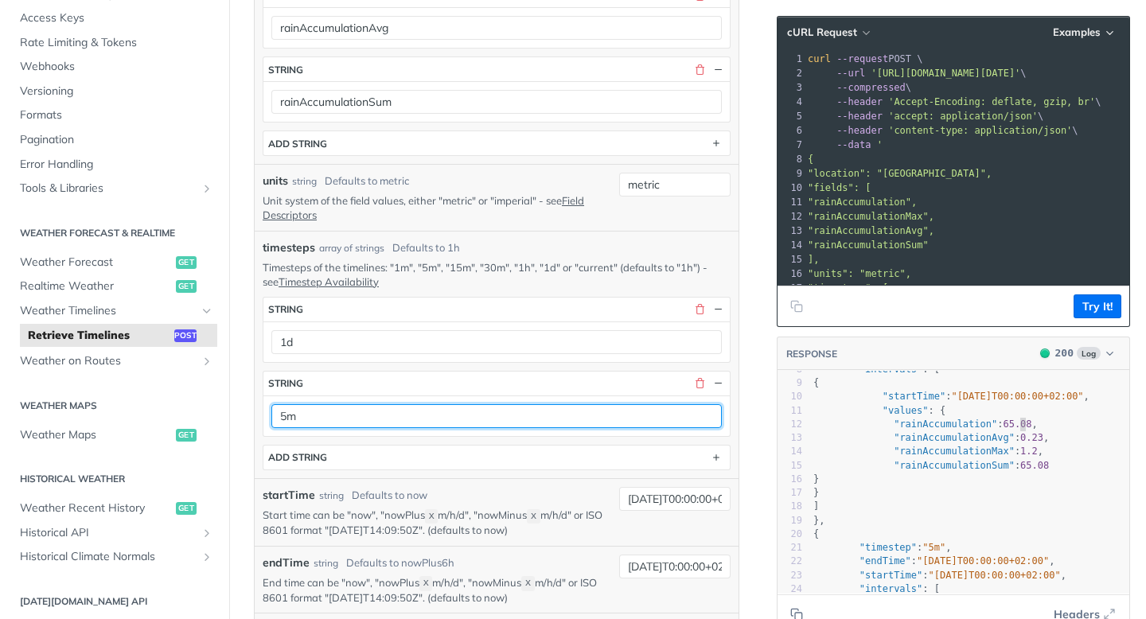
click at [353, 418] on input "5m" at bounding box center [496, 416] width 451 height 24
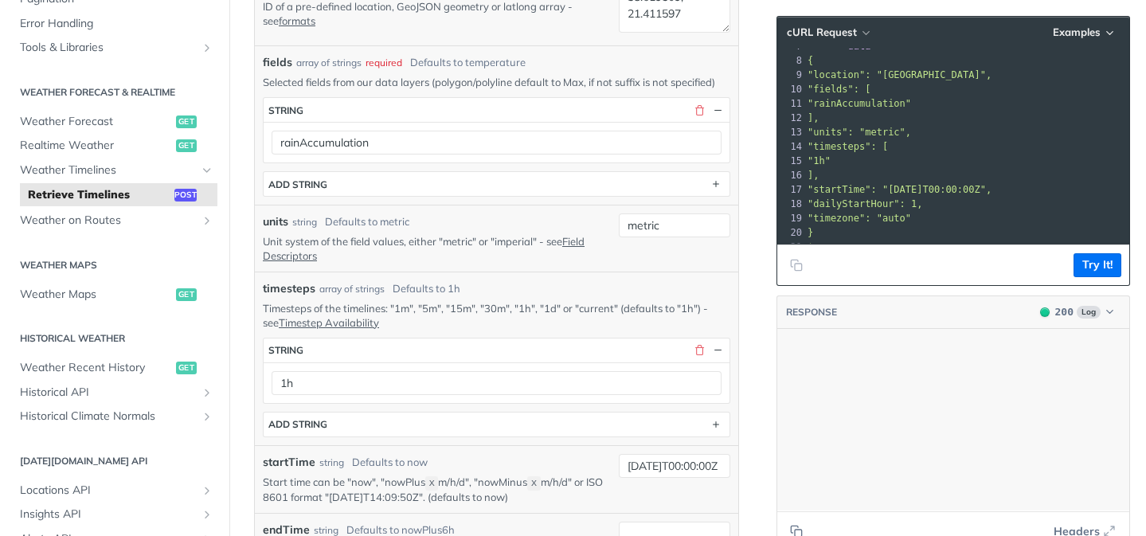
scroll to position [3503, 0]
